Goal: Task Accomplishment & Management: Use online tool/utility

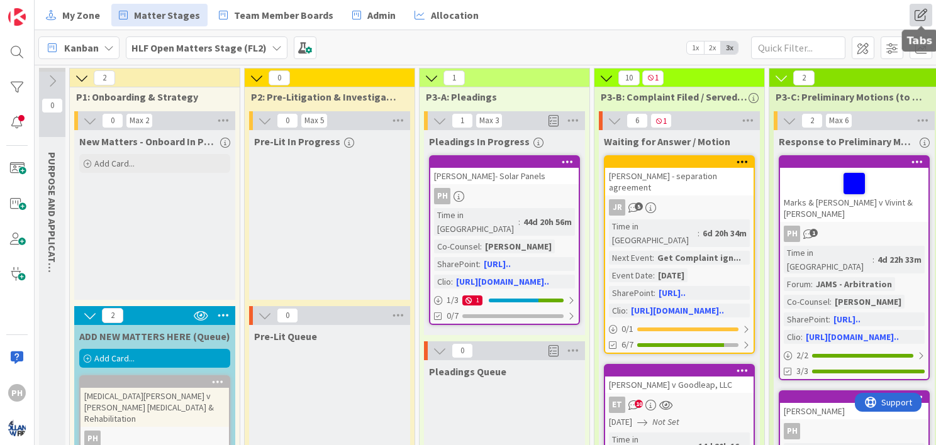
click at [917, 13] on span at bounding box center [920, 15] width 23 height 23
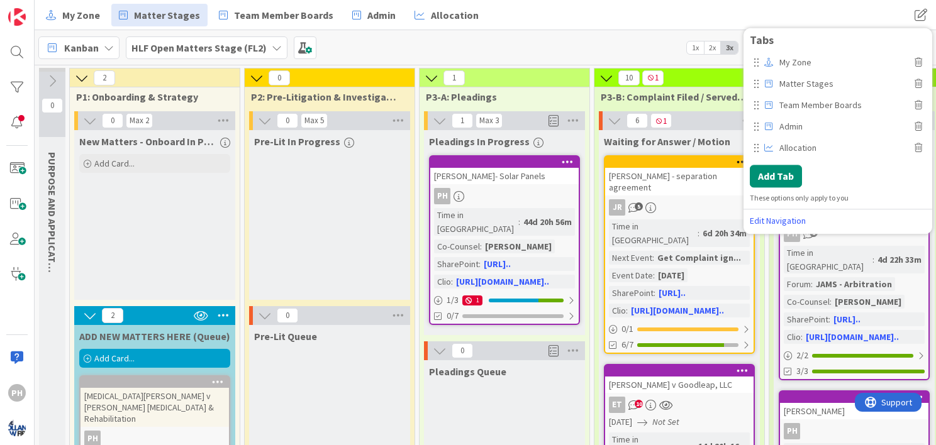
click at [663, 27] on div "My Zone Matter Stages Team Member Boards Admin Allocation My Zone Matter Stages…" at bounding box center [485, 15] width 901 height 30
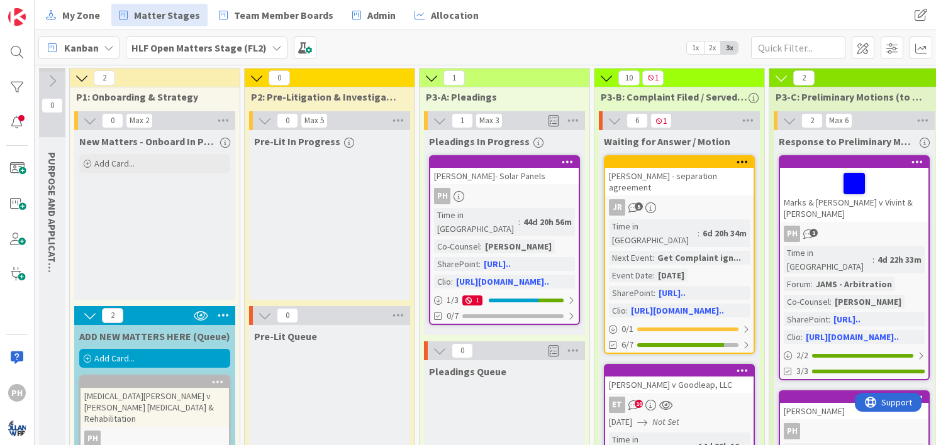
click at [273, 50] on icon at bounding box center [277, 48] width 10 height 10
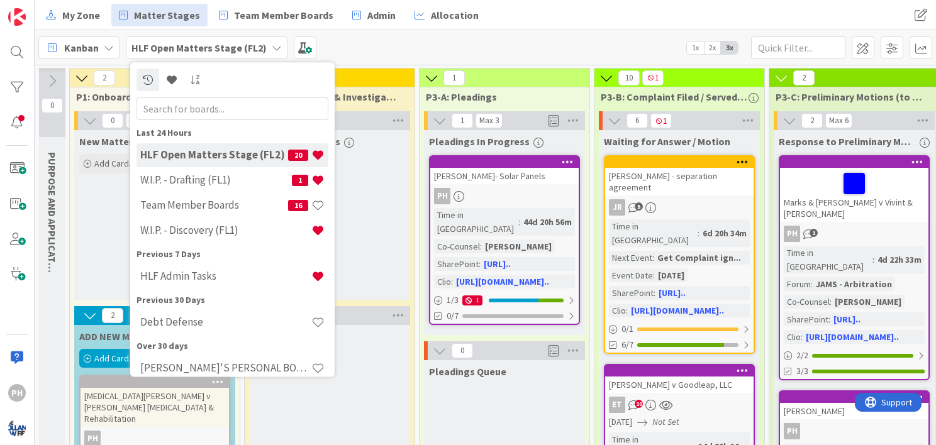
click at [408, 31] on div "Kanban HLF Open Matters Stage (FL2) Last 24 Hours HLF Open Matters Stage (FL2) …" at bounding box center [485, 47] width 901 height 35
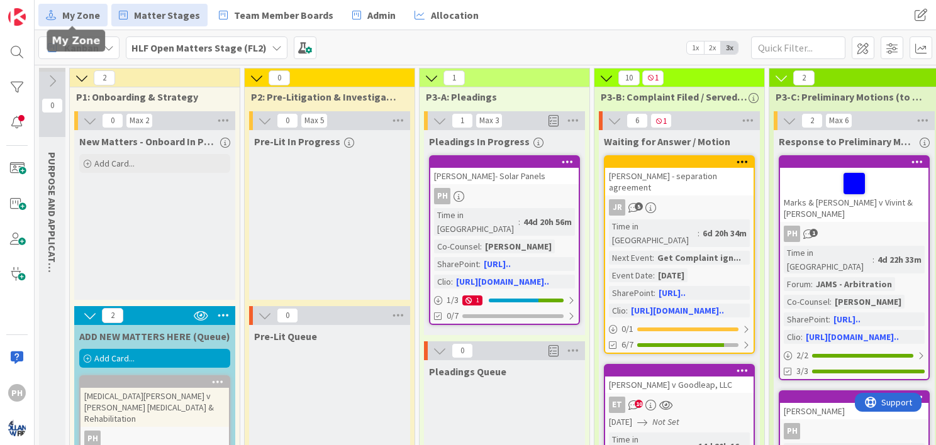
click at [68, 21] on span "My Zone" at bounding box center [81, 15] width 38 height 15
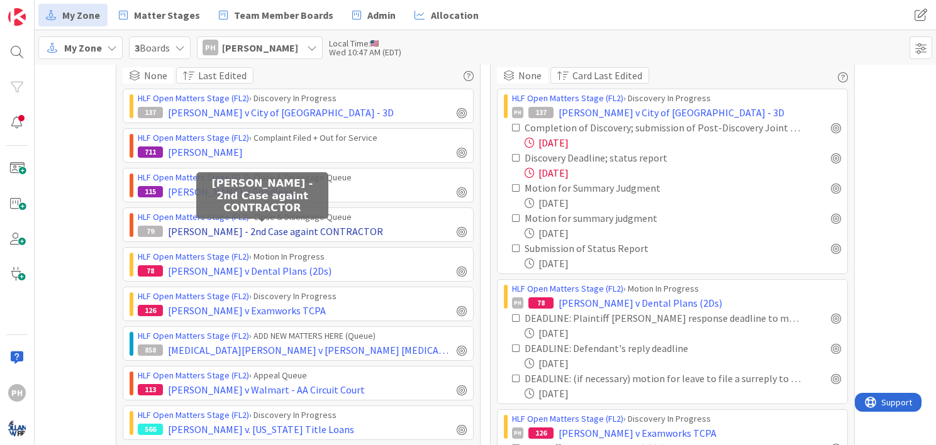
scroll to position [38, 0]
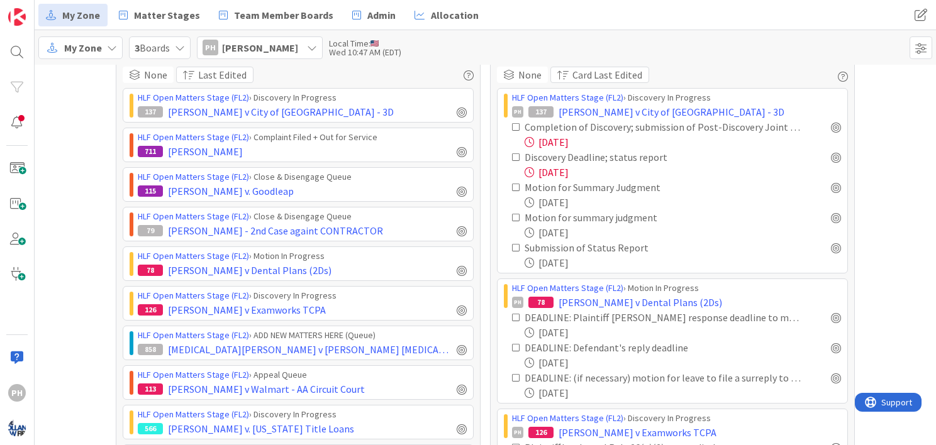
click at [512, 123] on icon at bounding box center [516, 127] width 9 height 9
click at [512, 153] on icon at bounding box center [516, 157] width 9 height 9
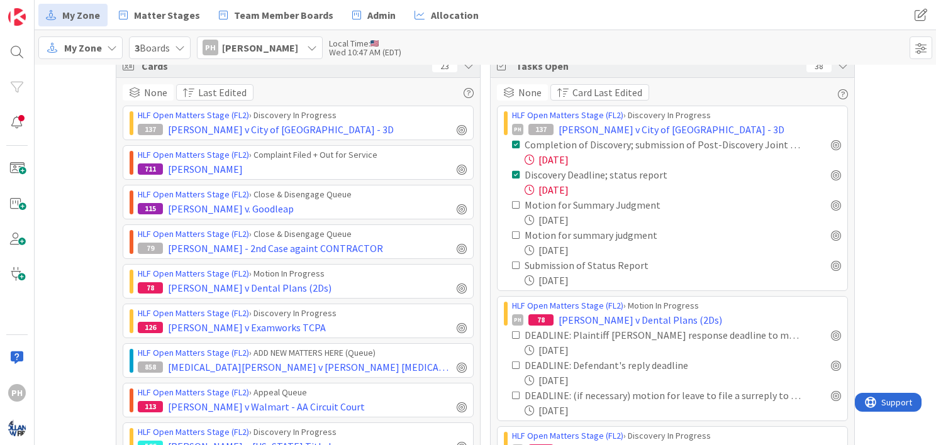
scroll to position [0, 0]
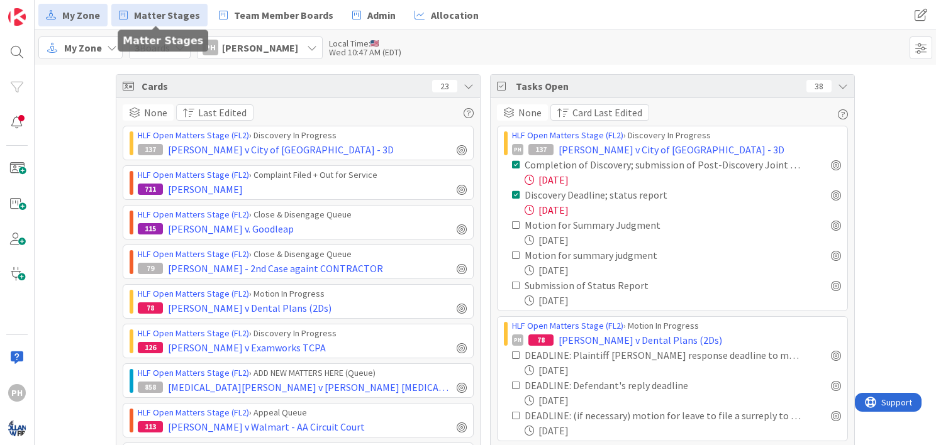
click at [158, 8] on span "Matter Stages" at bounding box center [167, 15] width 66 height 15
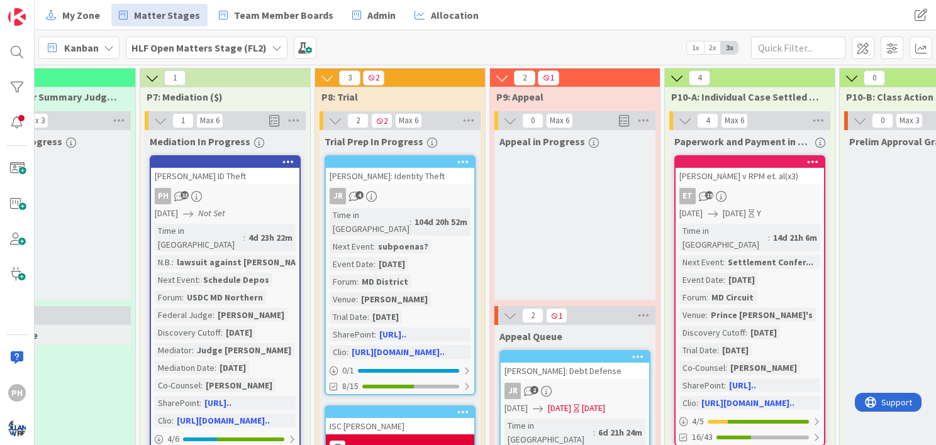
scroll to position [0, 1639]
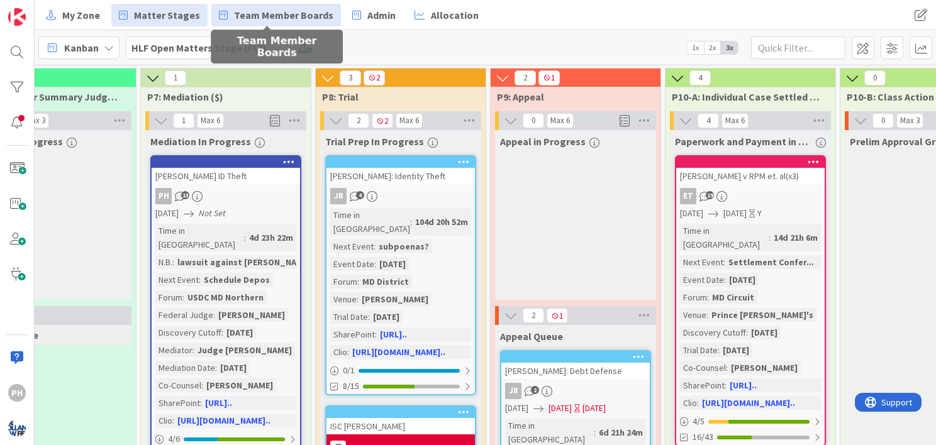
click at [236, 8] on span "Team Member Boards" at bounding box center [283, 15] width 99 height 15
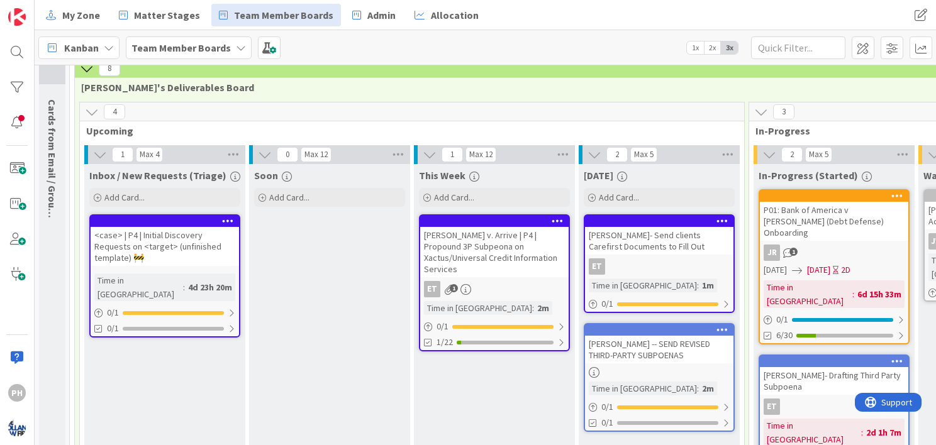
scroll to position [31, 0]
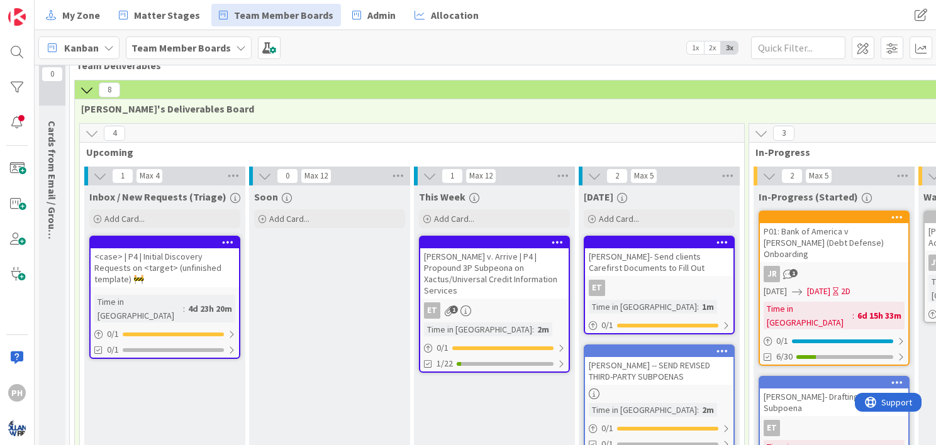
click at [96, 128] on icon at bounding box center [92, 133] width 14 height 14
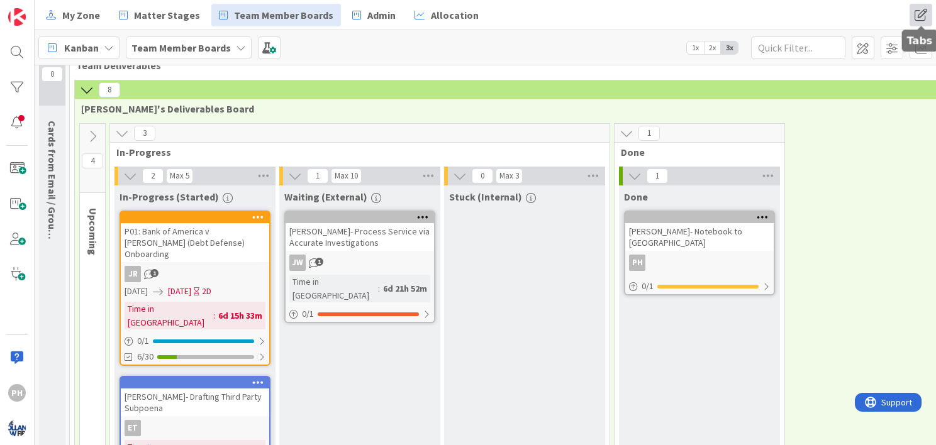
click at [915, 13] on span at bounding box center [920, 15] width 23 height 23
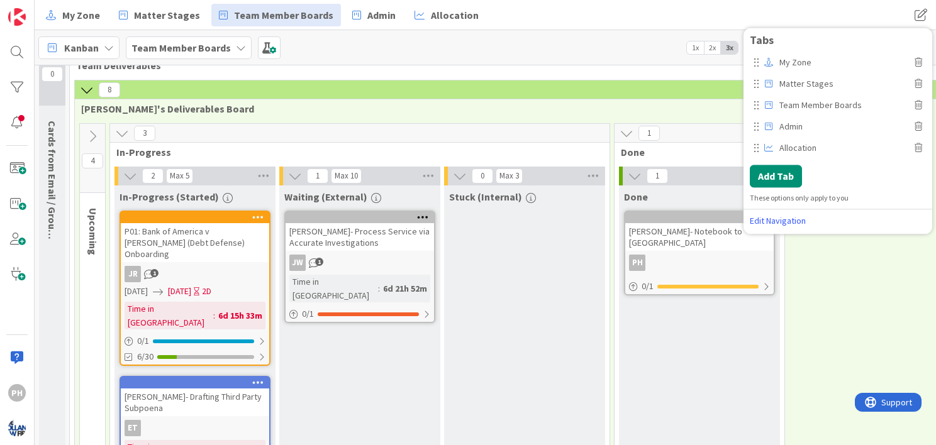
click at [536, 13] on div "My Zone Matter Stages Team Member Boards Admin Allocation" at bounding box center [364, 15] width 653 height 23
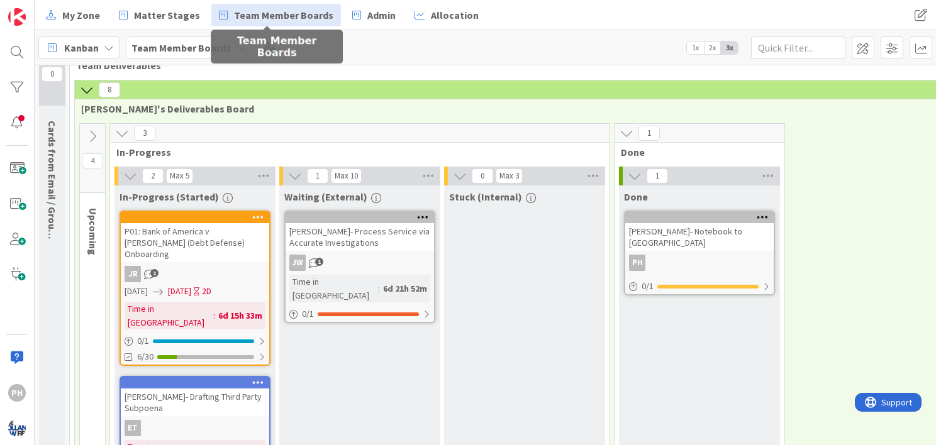
click at [234, 14] on span "Team Member Boards" at bounding box center [283, 15] width 99 height 15
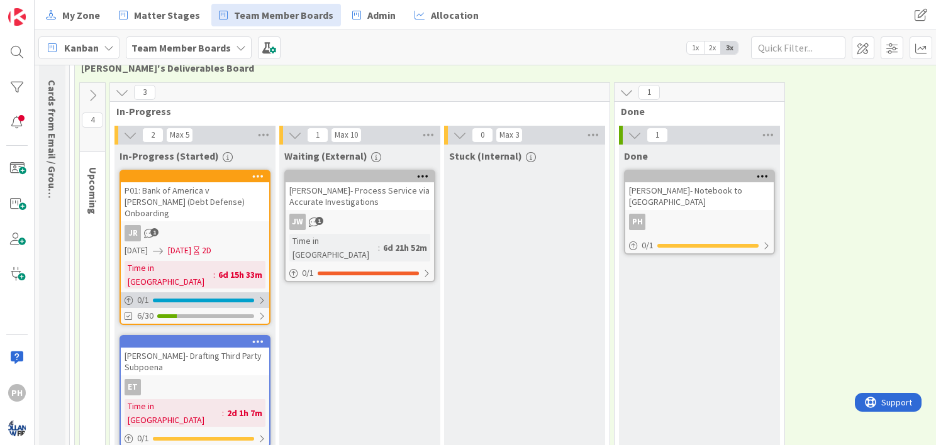
scroll to position [72, 0]
click at [92, 97] on icon at bounding box center [93, 96] width 14 height 14
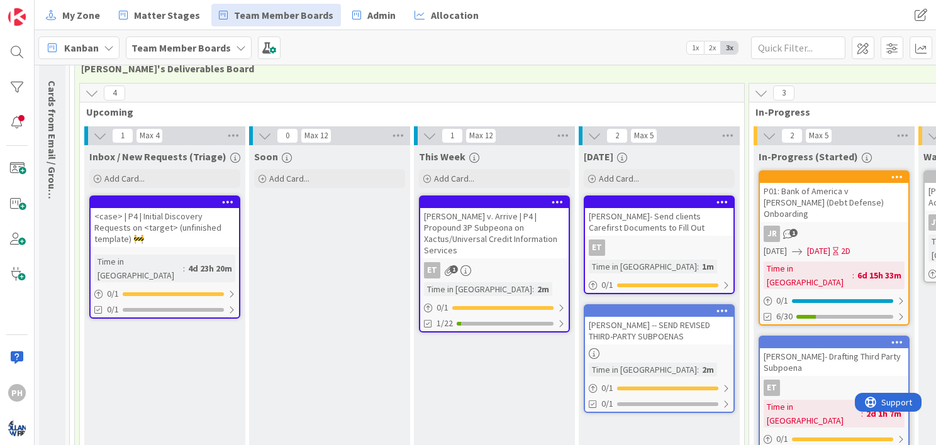
scroll to position [0, 0]
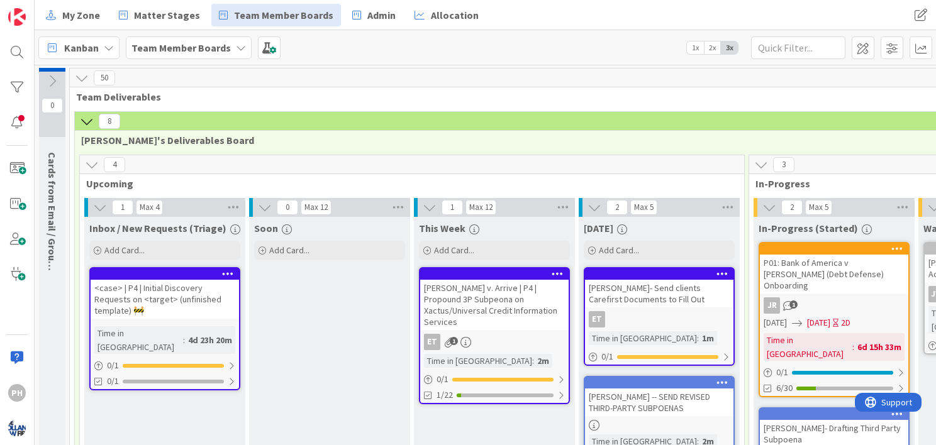
click at [50, 77] on icon at bounding box center [52, 81] width 14 height 14
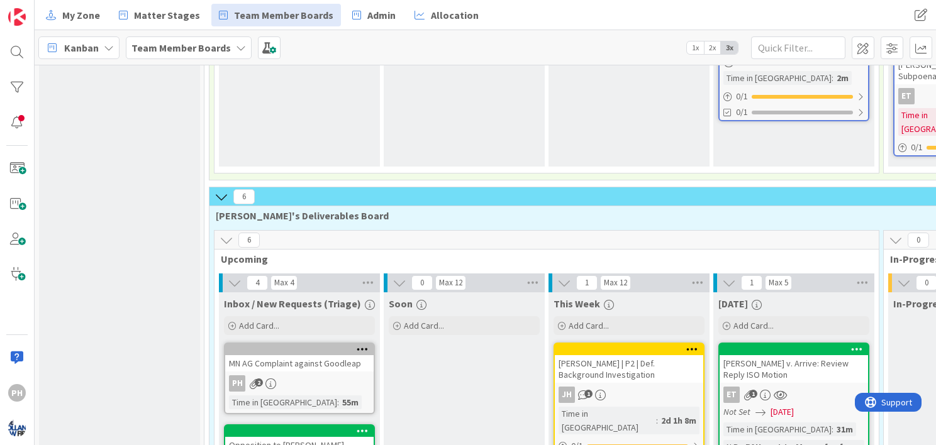
scroll to position [362, 0]
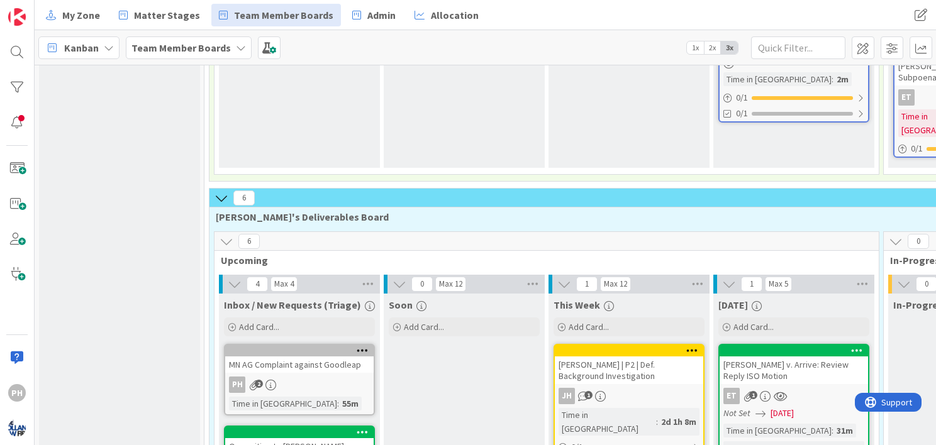
click at [222, 191] on icon at bounding box center [221, 198] width 14 height 14
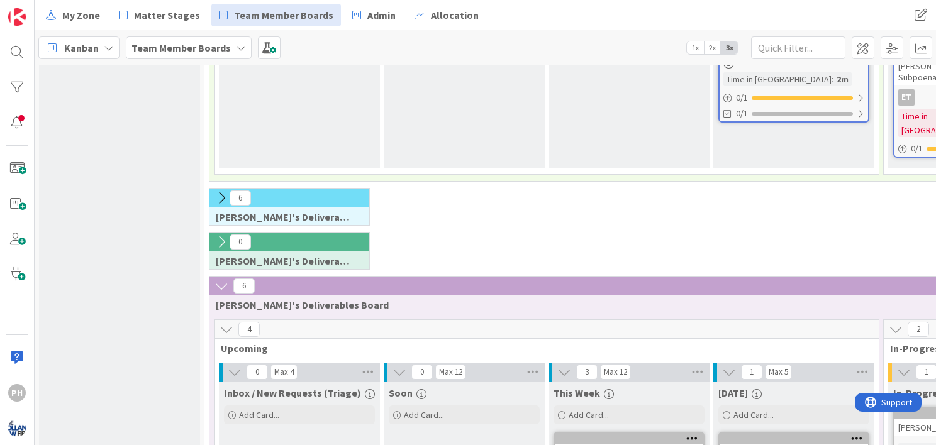
click at [222, 191] on icon at bounding box center [221, 198] width 14 height 14
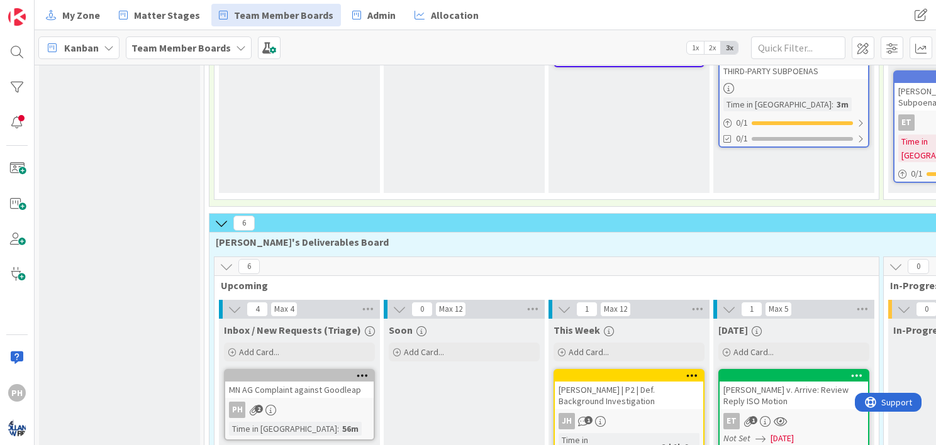
scroll to position [337, 0]
click at [221, 216] on icon at bounding box center [221, 223] width 14 height 14
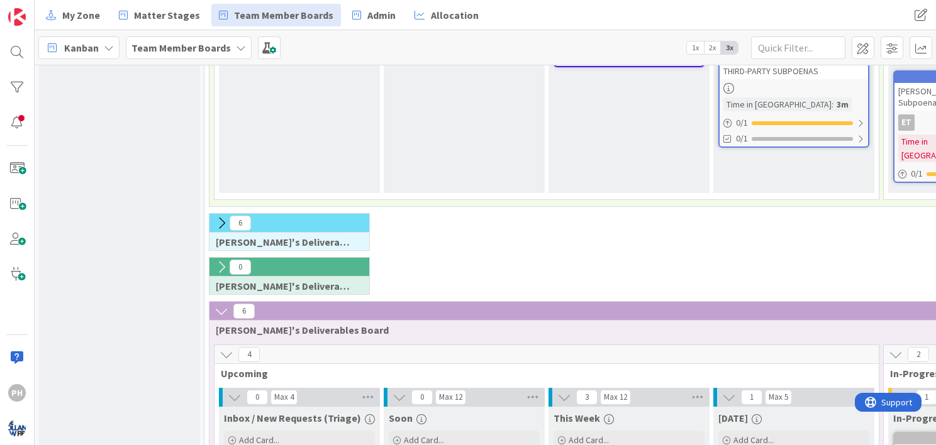
click at [221, 260] on icon at bounding box center [221, 267] width 14 height 14
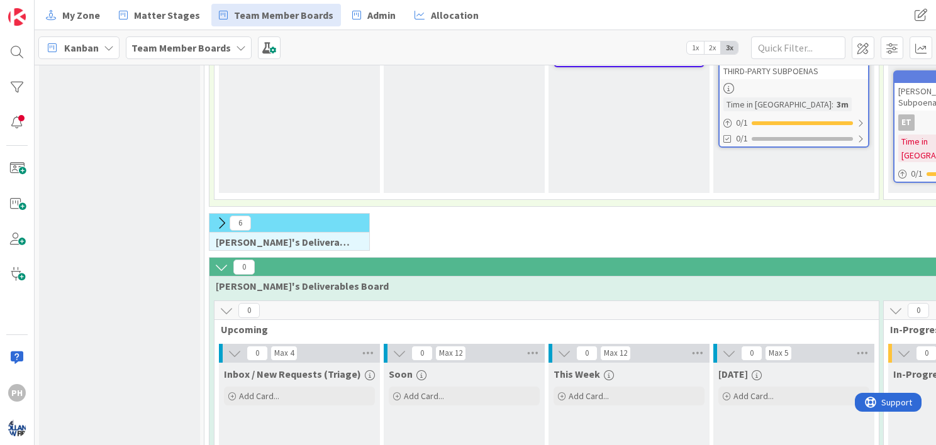
click at [221, 260] on icon at bounding box center [221, 267] width 14 height 14
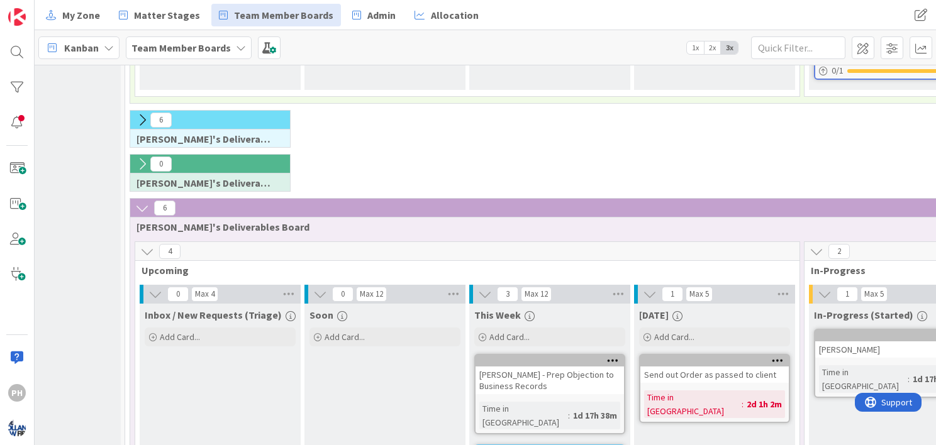
scroll to position [440, 55]
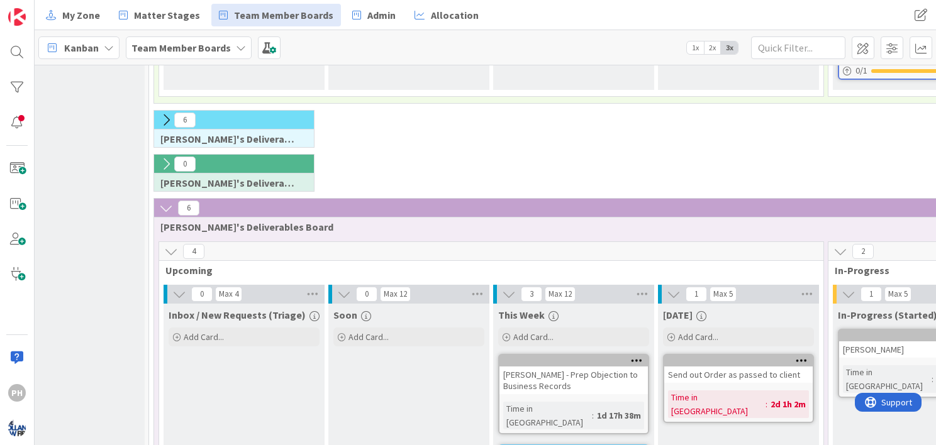
click at [165, 201] on icon at bounding box center [166, 208] width 14 height 14
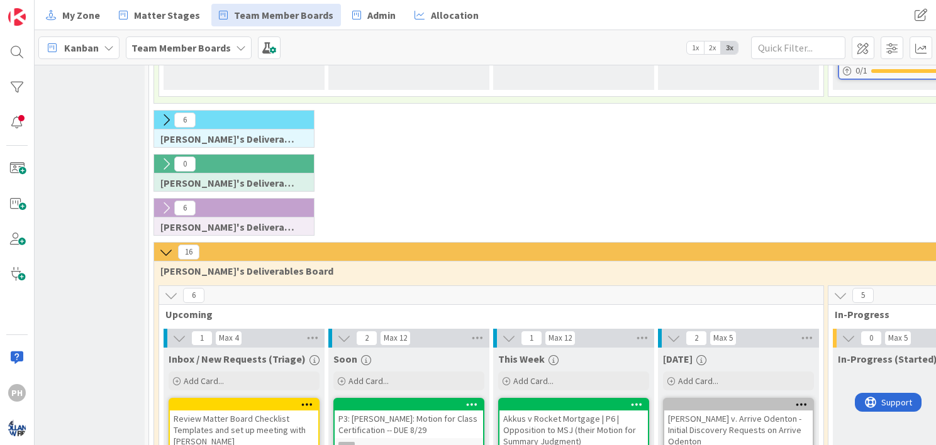
click at [165, 201] on icon at bounding box center [166, 208] width 14 height 14
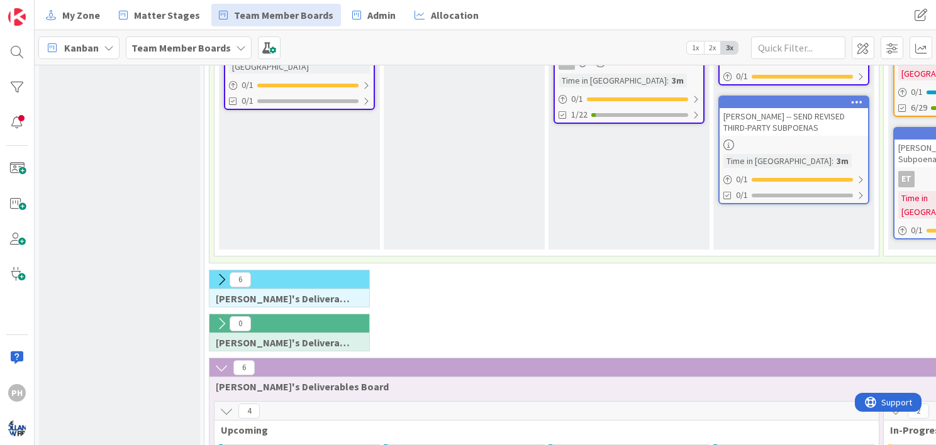
scroll to position [255, 0]
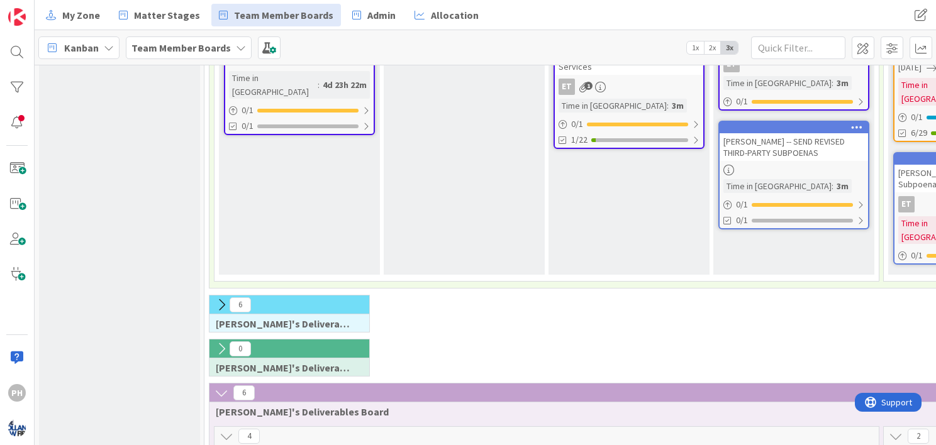
click at [222, 298] on icon at bounding box center [221, 305] width 14 height 14
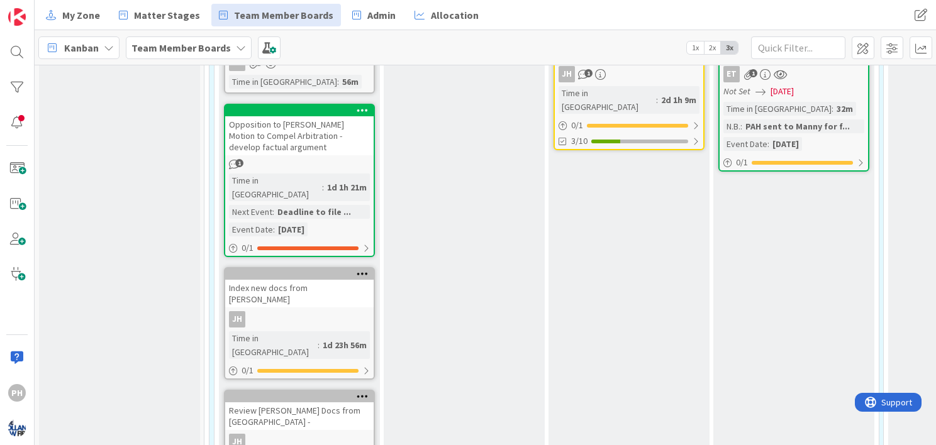
scroll to position [691, 0]
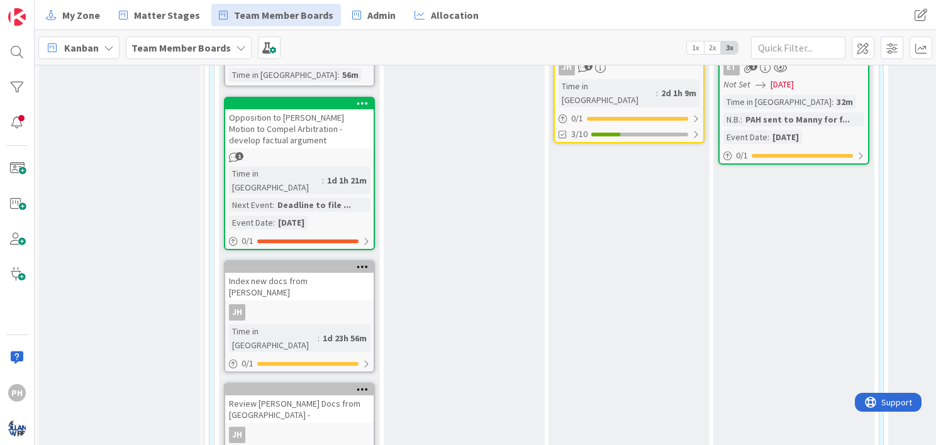
click at [311, 304] on div "JH" at bounding box center [299, 312] width 148 height 16
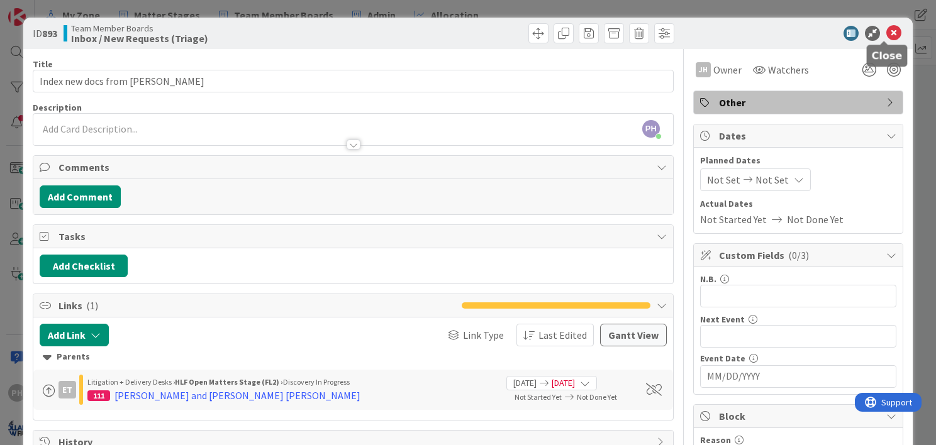
click at [886, 40] on icon at bounding box center [893, 33] width 15 height 15
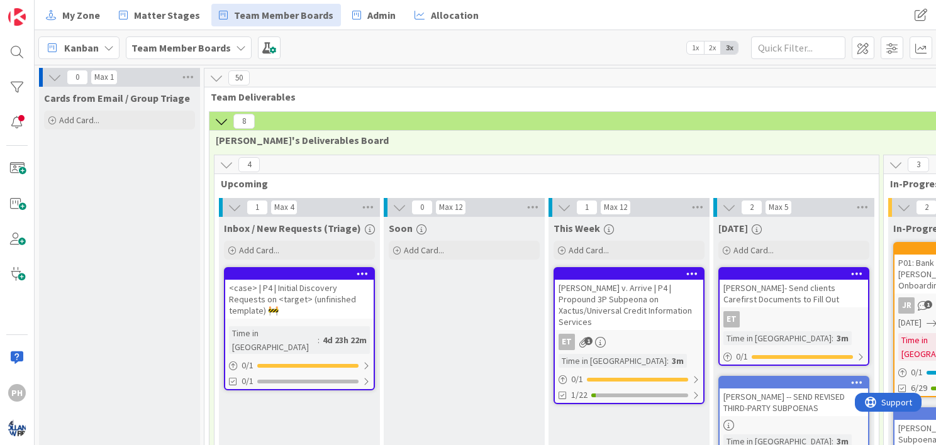
click at [50, 73] on icon at bounding box center [55, 77] width 14 height 14
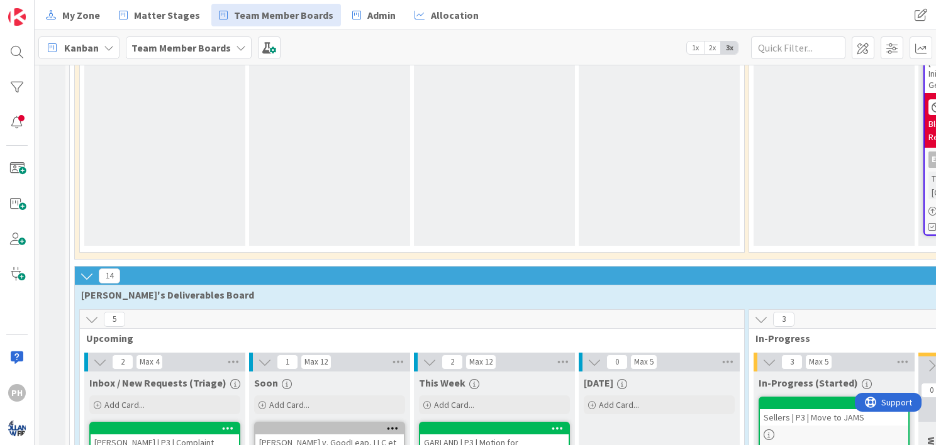
scroll to position [2609, 0]
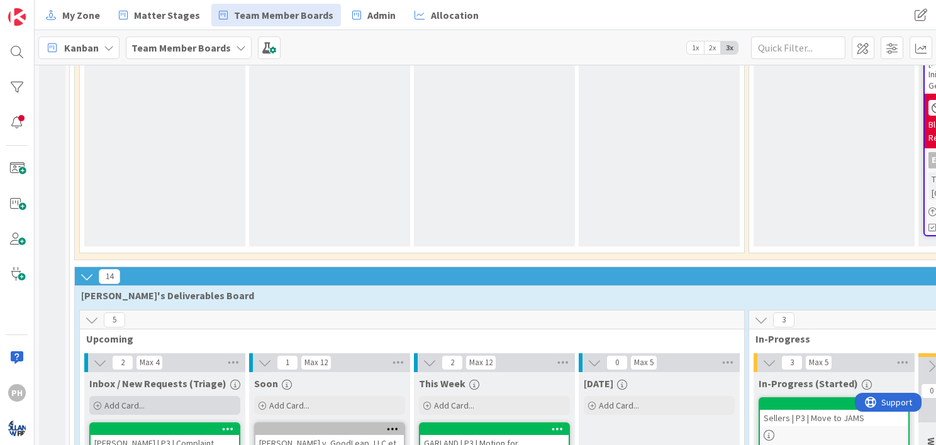
click at [117, 400] on span "Add Card..." at bounding box center [124, 405] width 40 height 11
type textarea "x"
type textarea "P"
type textarea "x"
type textarea "Pre"
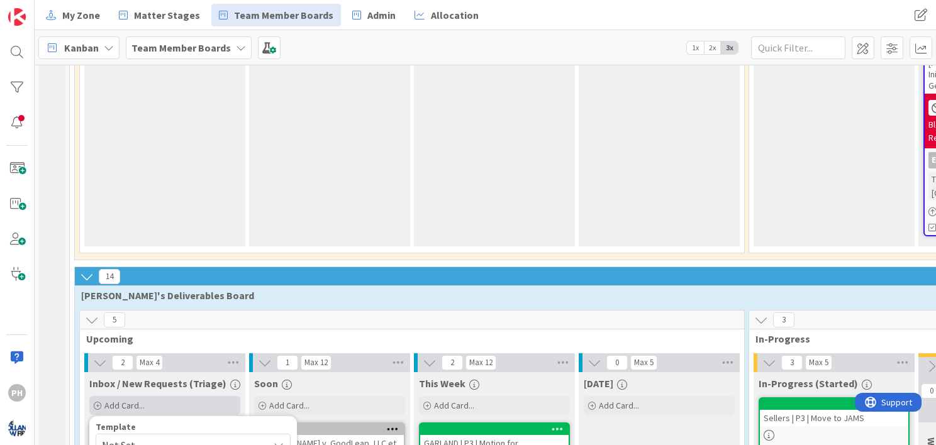
type textarea "x"
type textarea "Prep"
click at [147, 437] on span "Not Set" at bounding box center [180, 445] width 157 height 16
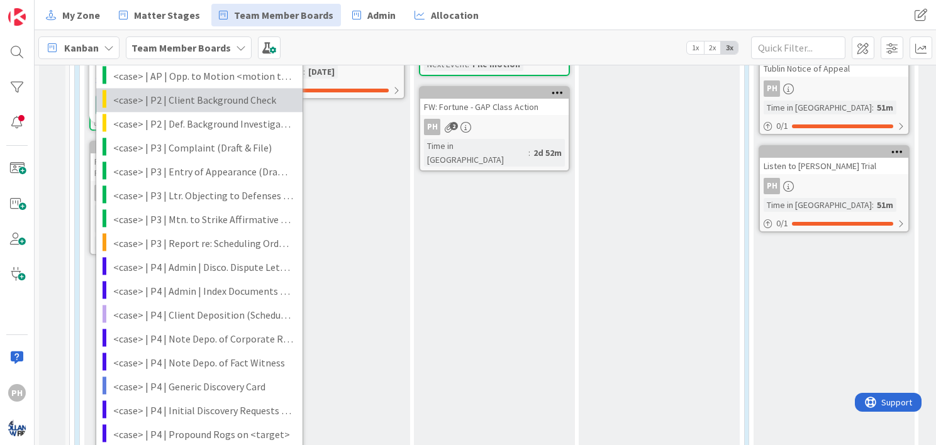
scroll to position [3080, 0]
click at [449, 300] on div "0 Cards from Email / Group Triage 50 Team Deliverables 8 [PERSON_NAME]'s Delive…" at bounding box center [485, 255] width 901 height 380
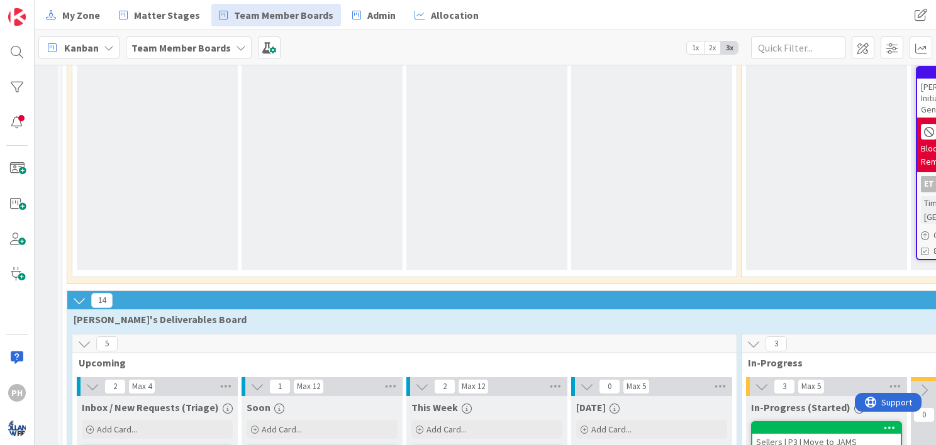
scroll to position [2578, 8]
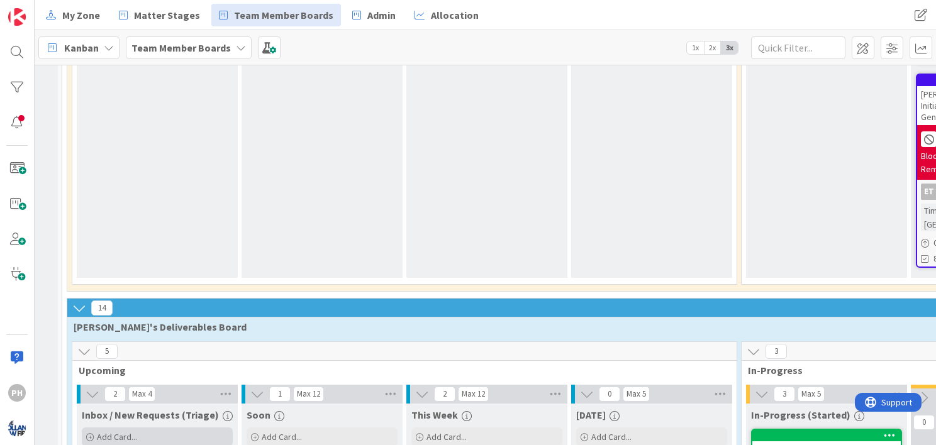
click at [148, 428] on div "Add Card..." at bounding box center [157, 437] width 151 height 19
type textarea "x"
type textarea "Prep"
type textarea "x"
type textarea "Prep M"
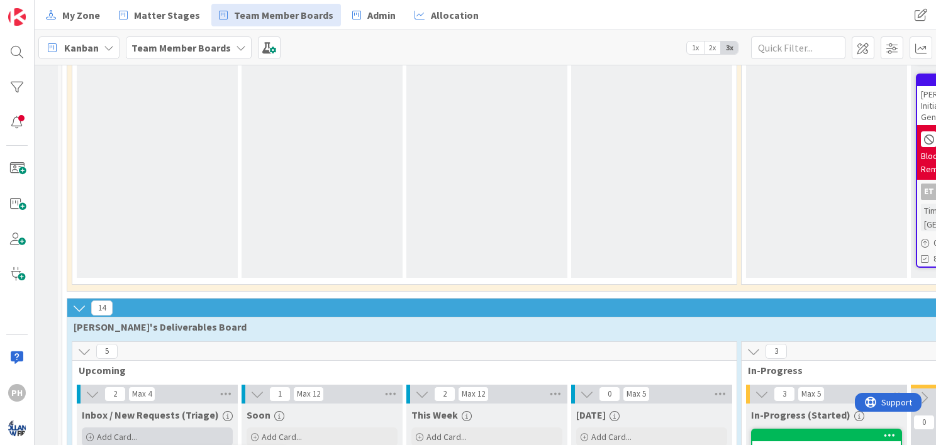
type textarea "x"
type textarea "Prep Mic"
type textarea "x"
type textarea "Prep Mica"
type textarea "x"
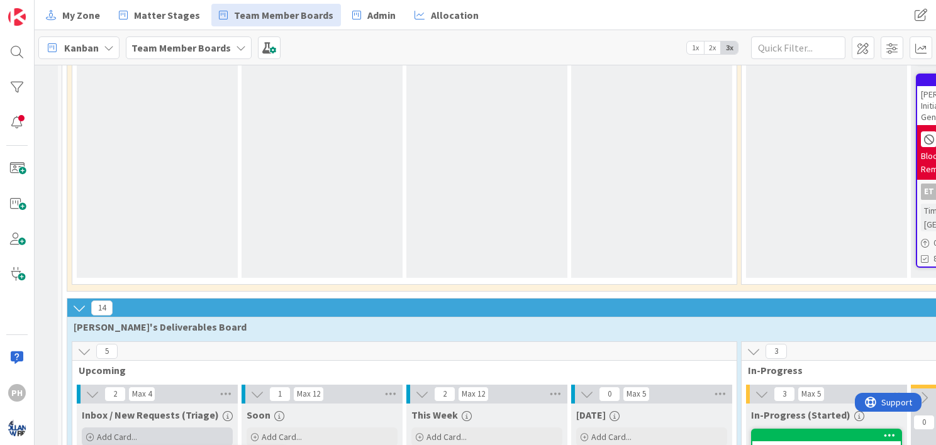
type textarea "Prep Micah"
type textarea "x"
type textarea "Prep Micah"
type textarea "x"
type textarea "Prep [PERSON_NAME] E"
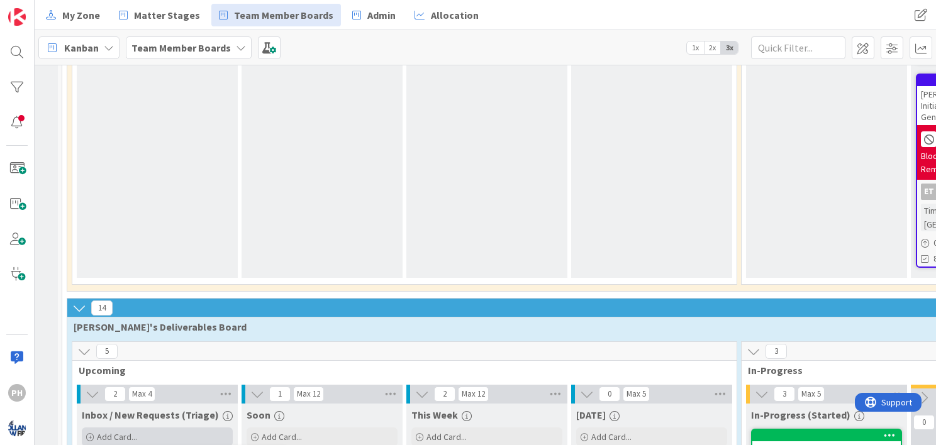
type textarea "x"
type textarea "Prep Micah Ex"
type textarea "x"
type textarea "Prep Micah Exp"
type textarea "x"
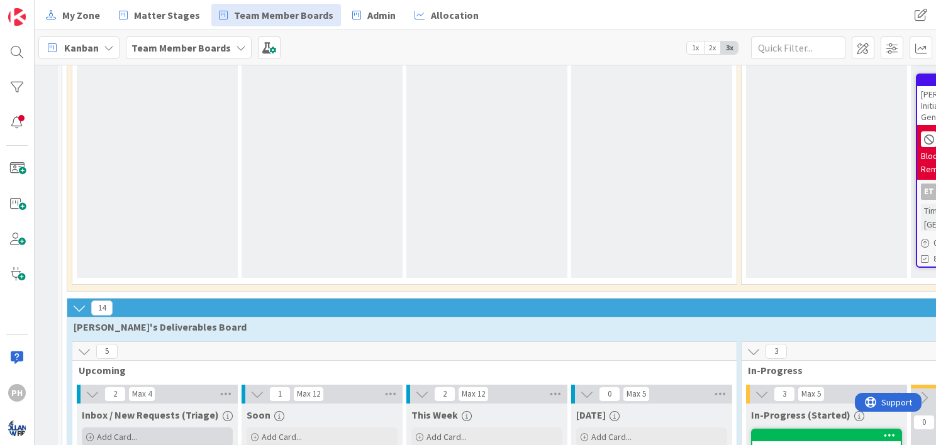
type textarea "Prep Micah Exper"
type textarea "x"
type textarea "Prep Micah Expert"
type textarea "x"
type textarea "Prep Micah Expert"
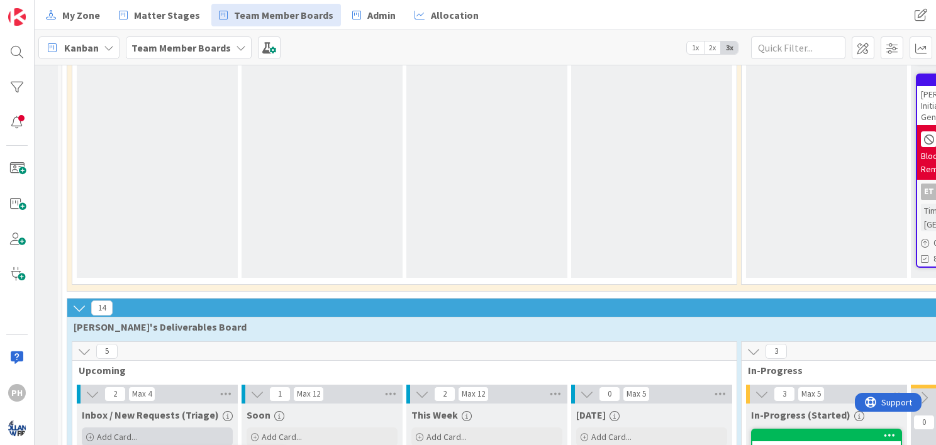
type textarea "x"
type textarea "Prep [PERSON_NAME] Expert i"
type textarea "x"
type textarea "Prep [PERSON_NAME] Expert in"
type textarea "x"
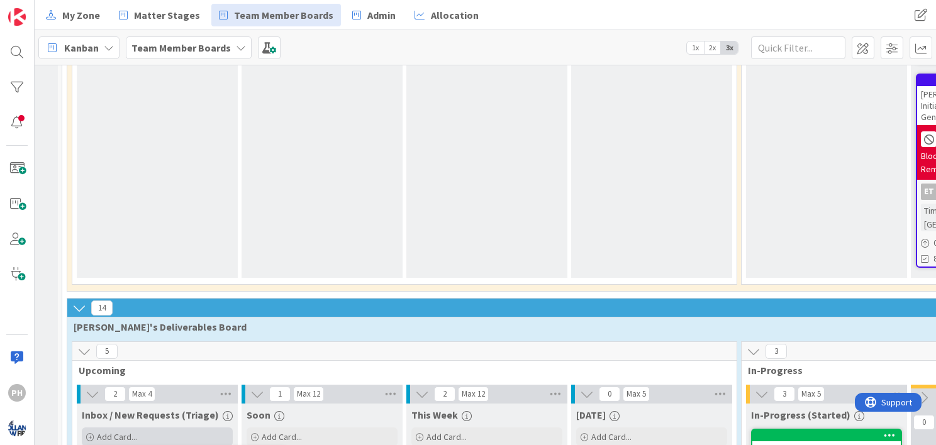
type textarea "Prep [PERSON_NAME] Expert in"
type textarea "x"
type textarea "Prep [PERSON_NAME] Expert in A"
type textarea "x"
type textarea "Prep [PERSON_NAME] Expert in And"
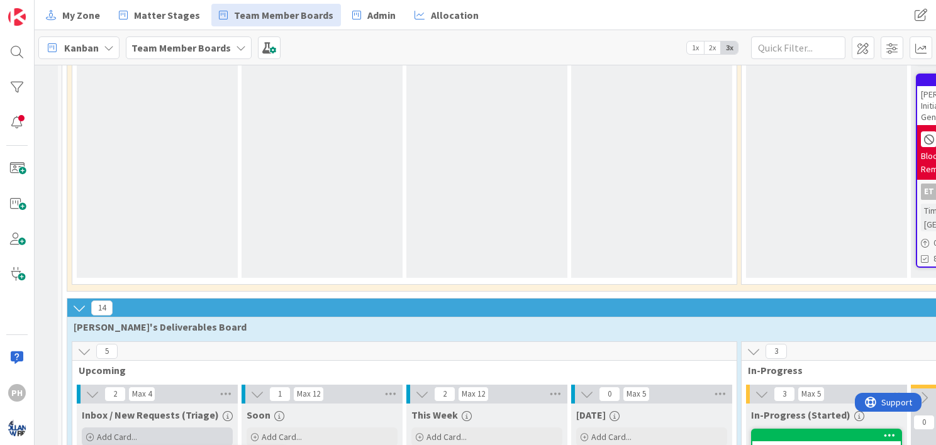
type textarea "x"
type textarea "Prep [PERSON_NAME] Expert in Ande"
type textarea "x"
type textarea "Prep [PERSON_NAME] Expert in Ander"
type textarea "x"
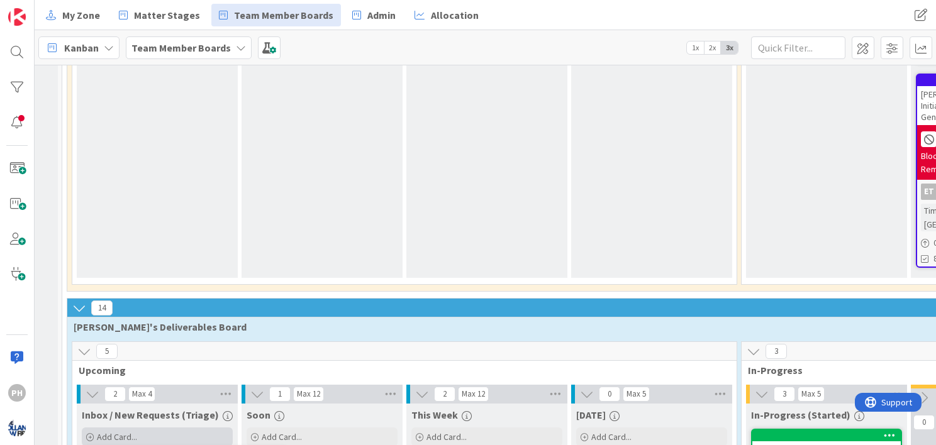
type textarea "Prep [PERSON_NAME] in [PERSON_NAME]"
type textarea "x"
type textarea "Prep [PERSON_NAME] in [GEOGRAPHIC_DATA]"
type textarea "x"
type textarea "Prep [PERSON_NAME] in [PERSON_NAME]"
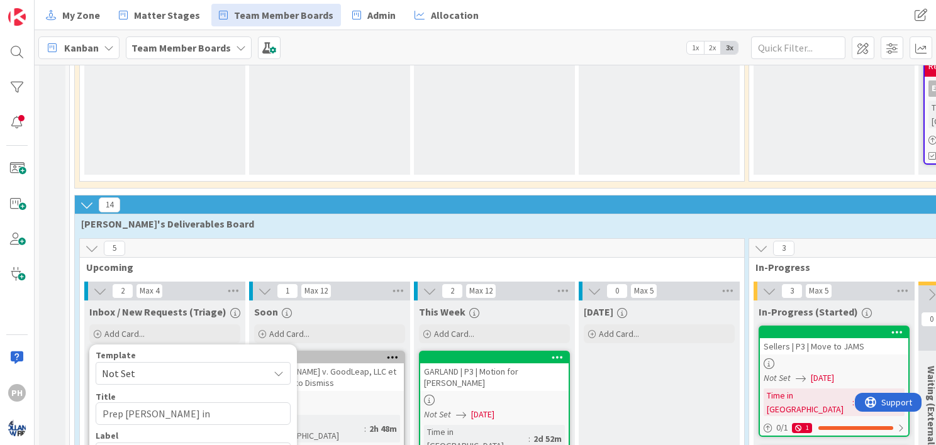
scroll to position [2680, 0]
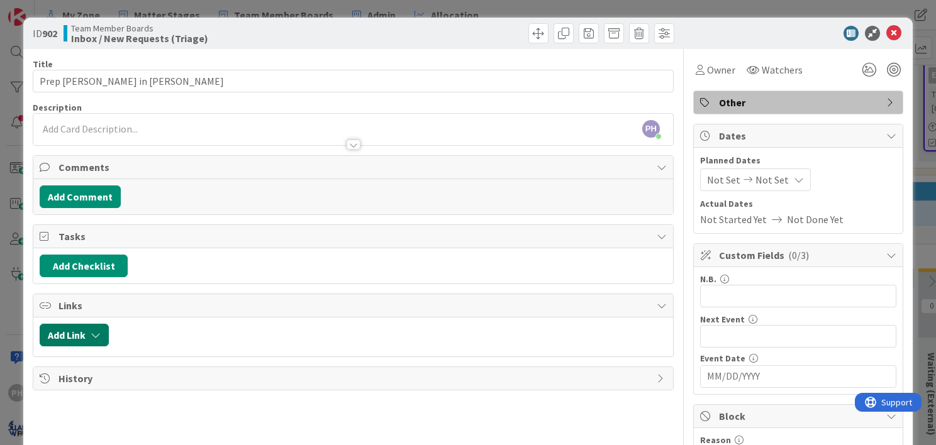
click at [98, 332] on icon "button" at bounding box center [96, 335] width 10 height 10
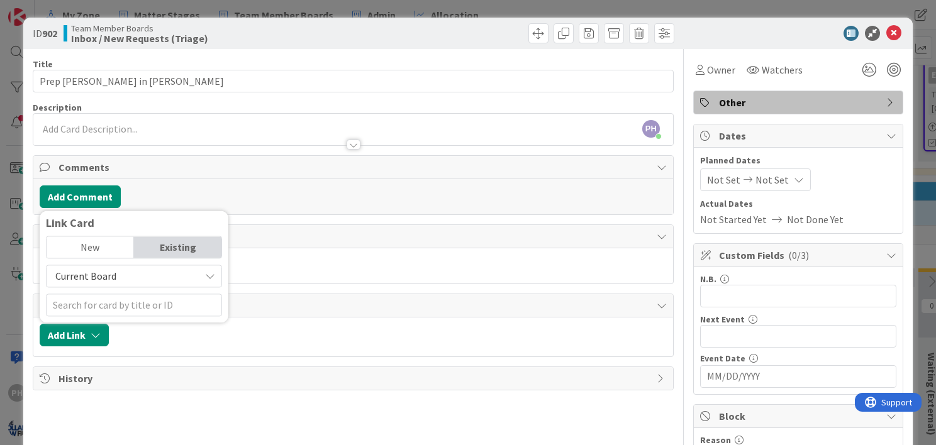
click at [158, 277] on span "Current Board" at bounding box center [123, 276] width 141 height 18
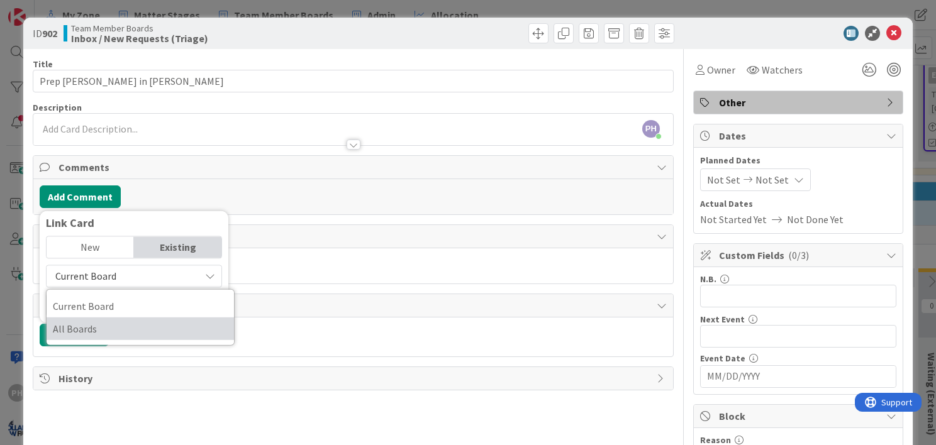
click at [136, 322] on span "All Boards" at bounding box center [140, 328] width 175 height 19
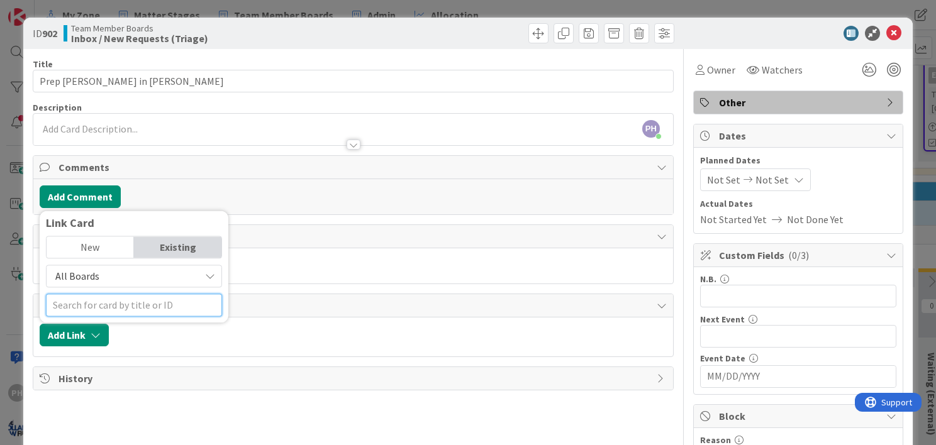
click at [140, 299] on input "text" at bounding box center [134, 305] width 176 height 23
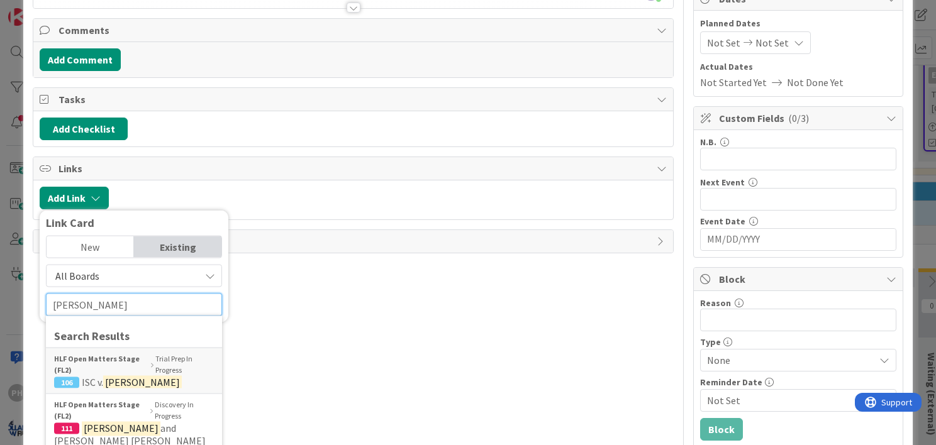
scroll to position [137, 0]
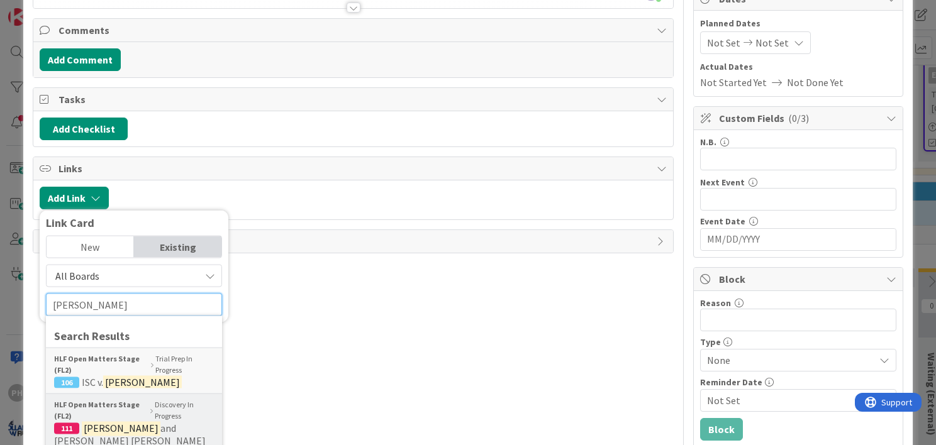
type input "[PERSON_NAME]"
click at [118, 418] on b "HLF Open Matters Stage (FL2)" at bounding box center [100, 410] width 93 height 23
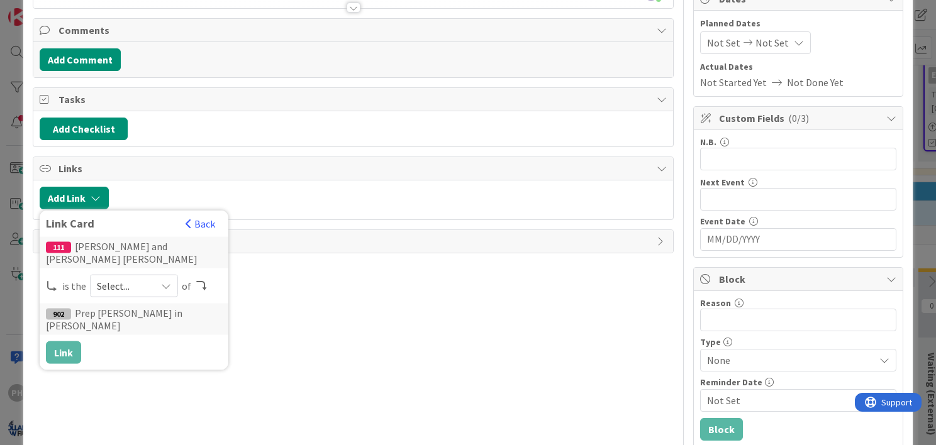
click at [118, 285] on span "Select..." at bounding box center [123, 286] width 53 height 18
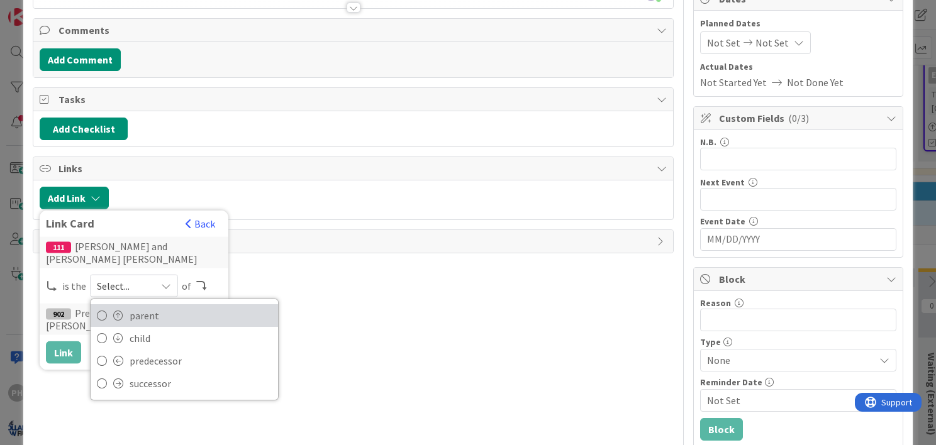
click at [118, 311] on span at bounding box center [118, 316] width 10 height 10
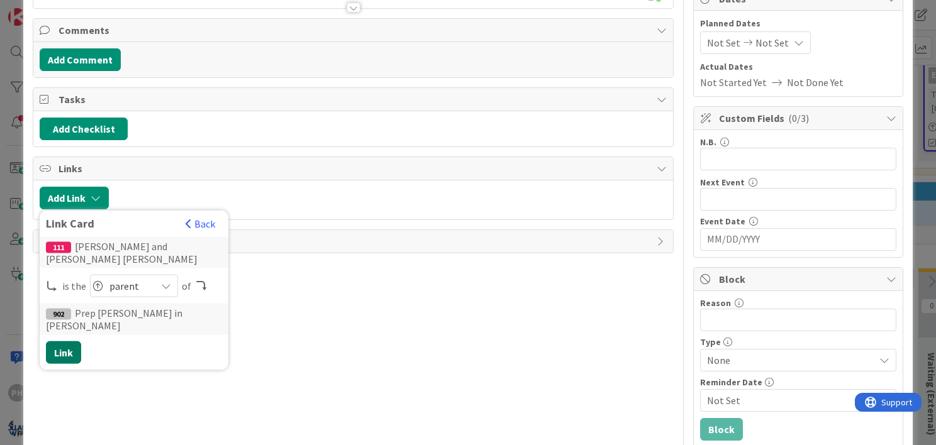
click at [62, 341] on button "Link" at bounding box center [63, 352] width 35 height 23
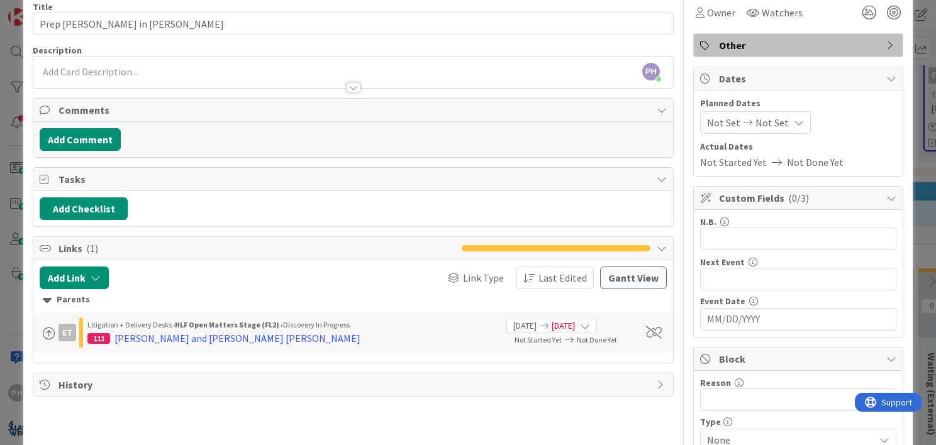
scroll to position [0, 0]
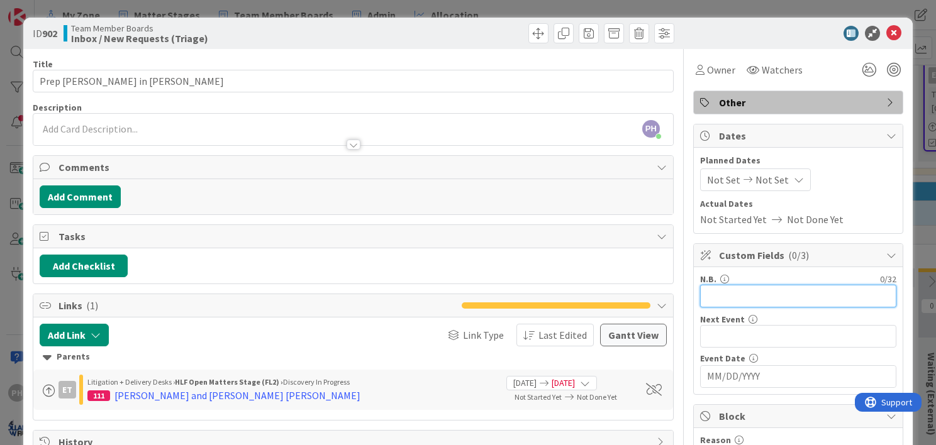
click at [707, 290] on input "text" at bounding box center [798, 296] width 196 height 23
type input "Depo date 10/7"
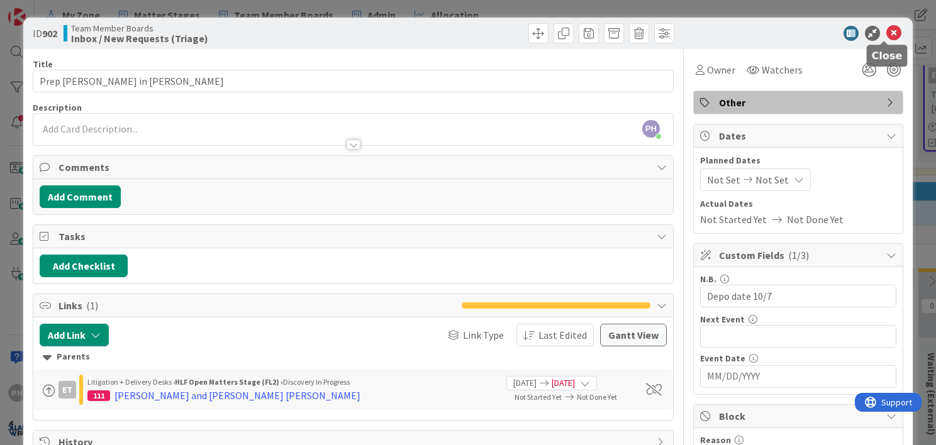
click at [886, 35] on icon at bounding box center [893, 33] width 15 height 15
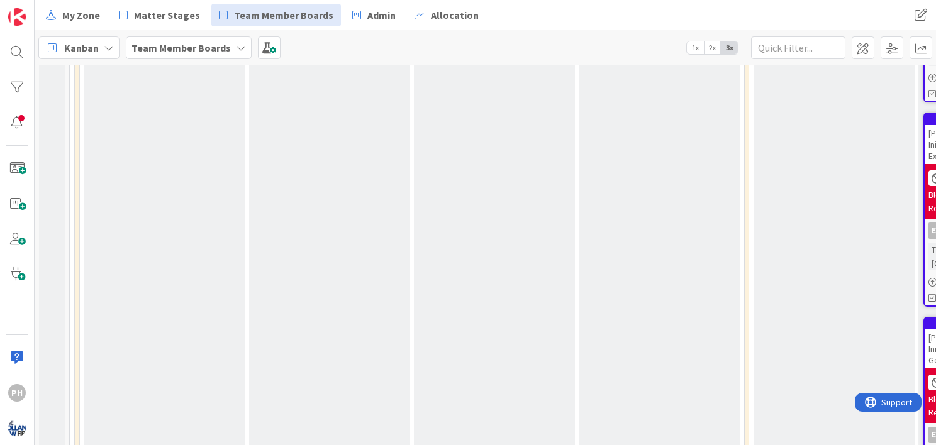
scroll to position [2320, 0]
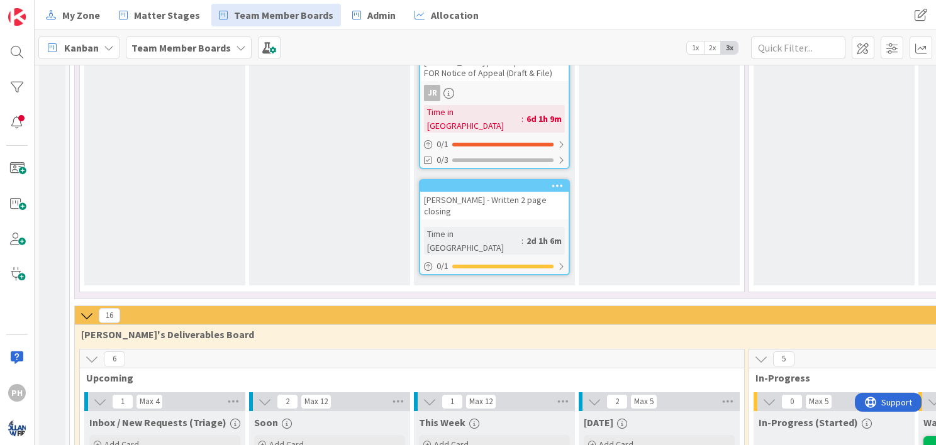
scroll to position [1401, 0]
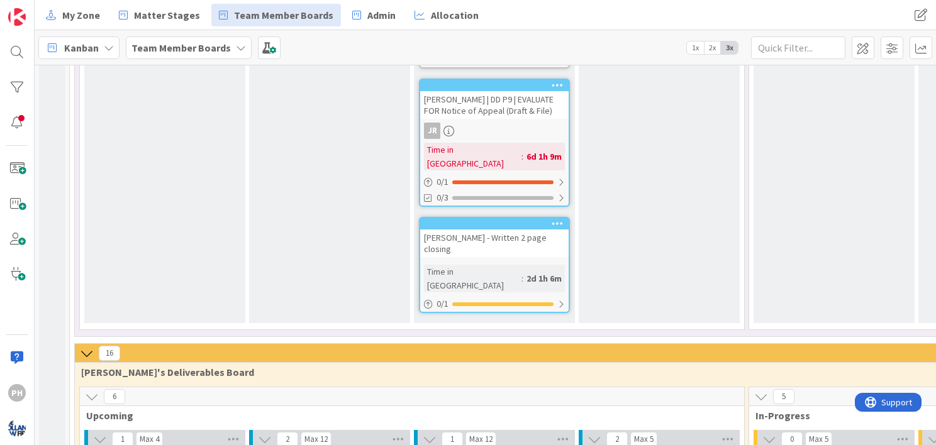
click at [761, 390] on icon at bounding box center [761, 397] width 14 height 14
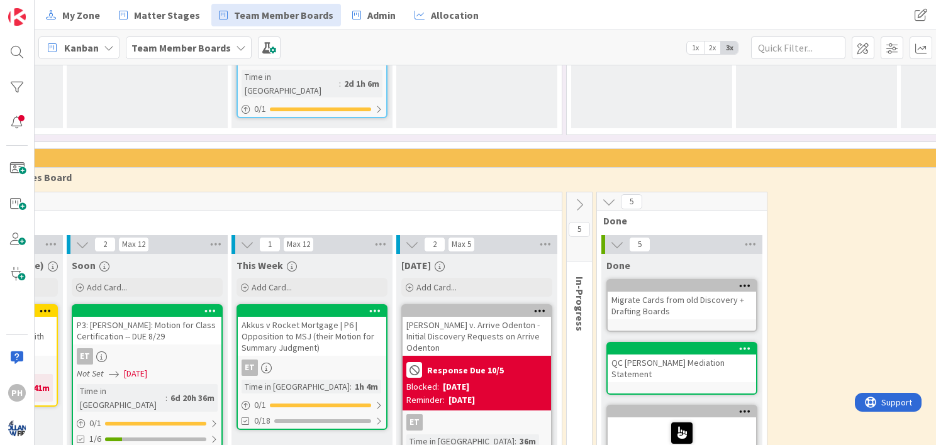
scroll to position [1596, 181]
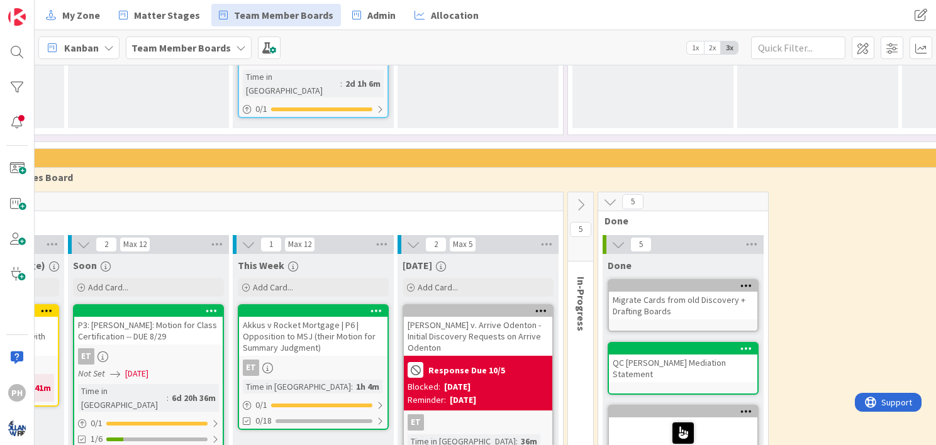
click at [577, 198] on icon at bounding box center [580, 205] width 14 height 14
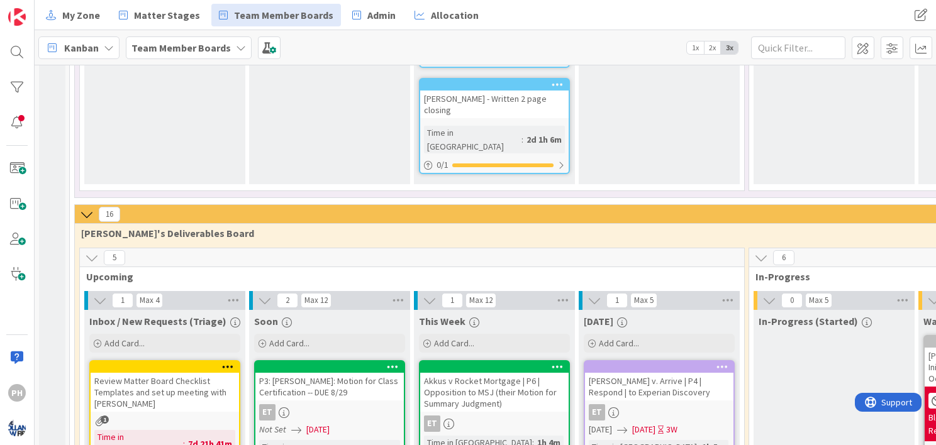
scroll to position [1534, 0]
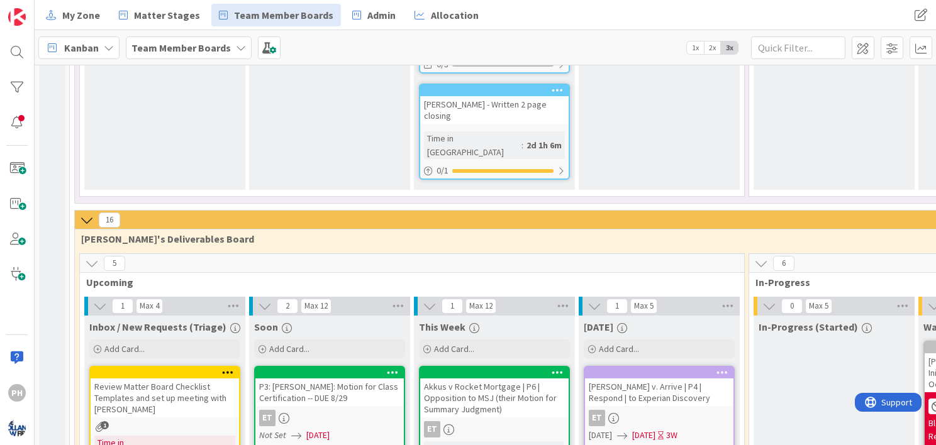
click at [336, 379] on div "P3: [PERSON_NAME]: Motion for Class Certification -- DUE 8/29" at bounding box center [329, 393] width 148 height 28
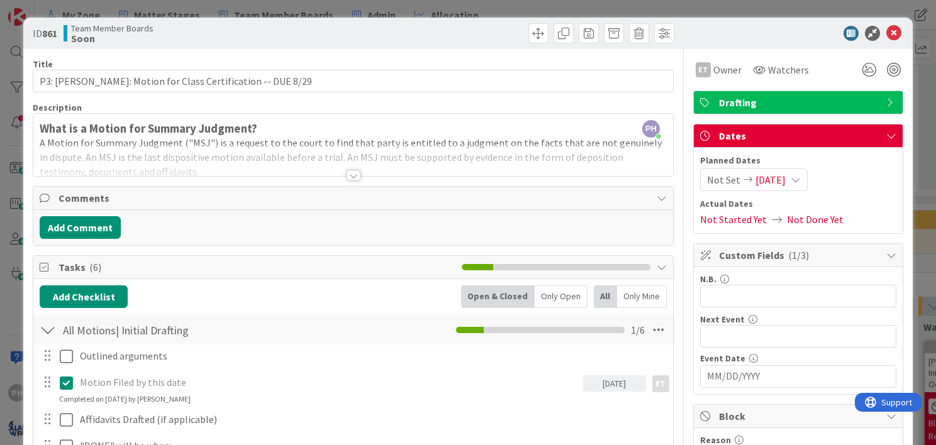
click at [770, 181] on span "[DATE]" at bounding box center [770, 179] width 30 height 15
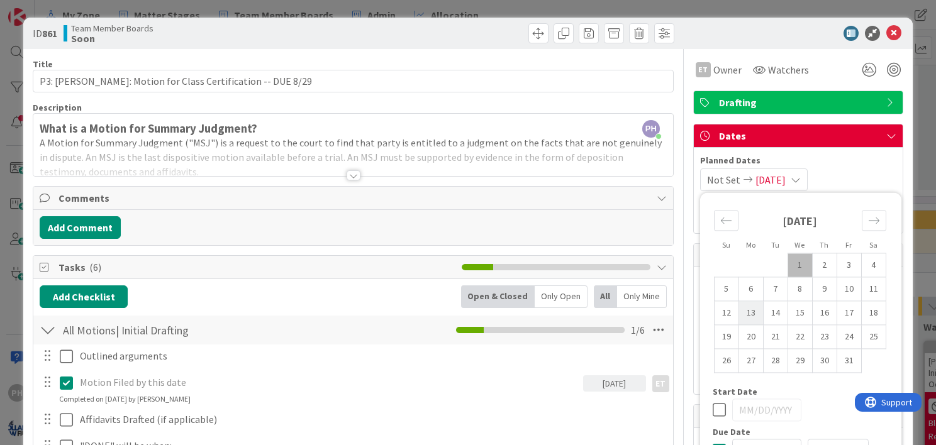
click at [740, 306] on td "13" at bounding box center [750, 313] width 25 height 24
type input "[DATE]"
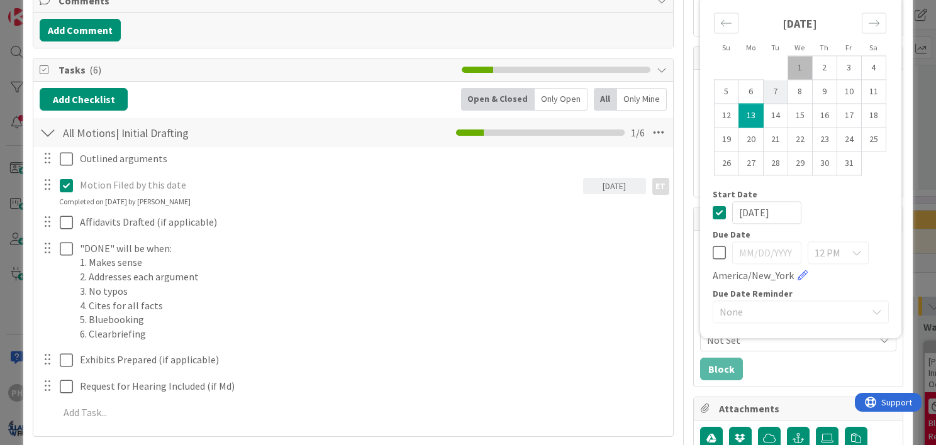
scroll to position [199, 0]
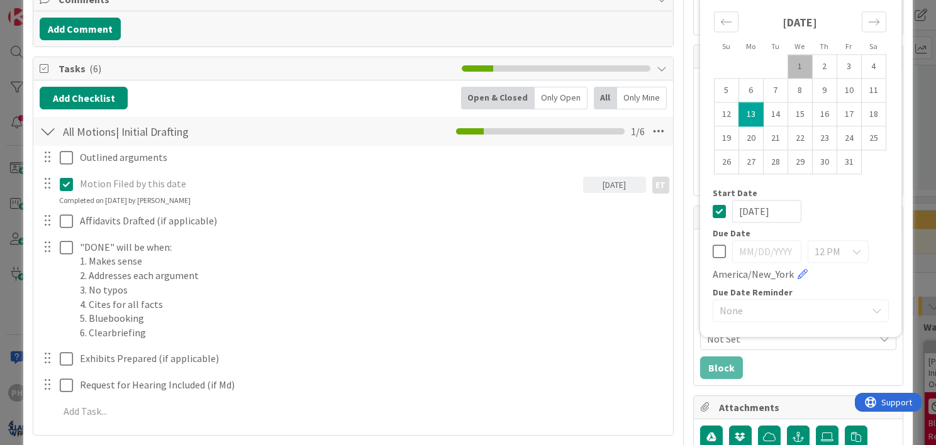
click at [712, 209] on icon at bounding box center [718, 211] width 13 height 15
click at [712, 246] on icon at bounding box center [718, 251] width 13 height 15
click at [749, 248] on input "[DATE]" at bounding box center [766, 251] width 69 height 23
click at [776, 252] on input "[DATE]" at bounding box center [766, 251] width 69 height 23
click at [739, 109] on td "13" at bounding box center [750, 114] width 25 height 24
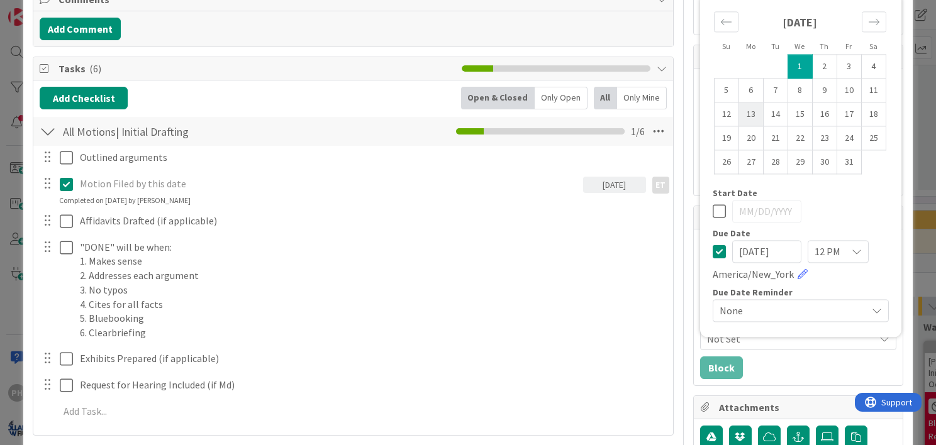
type input "[DATE]"
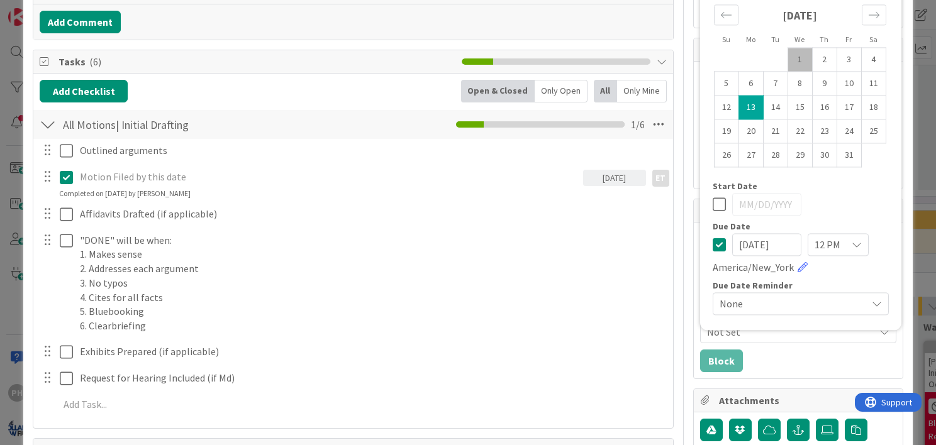
scroll to position [194, 0]
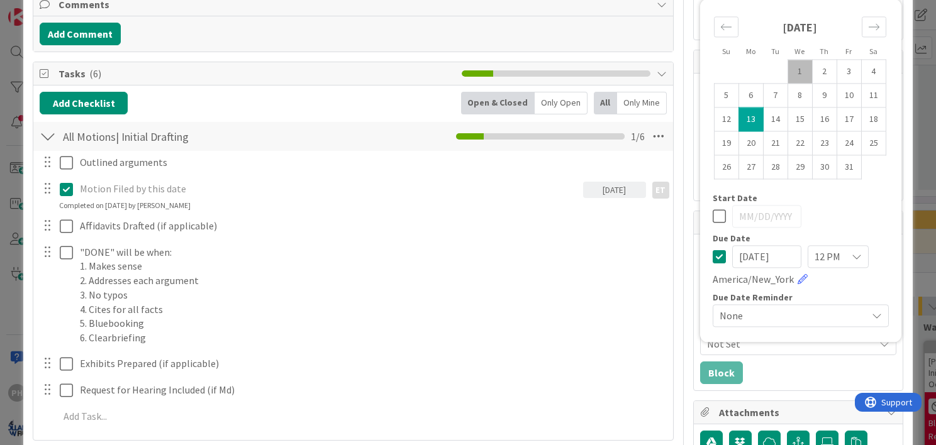
click at [772, 313] on span "None" at bounding box center [789, 316] width 141 height 18
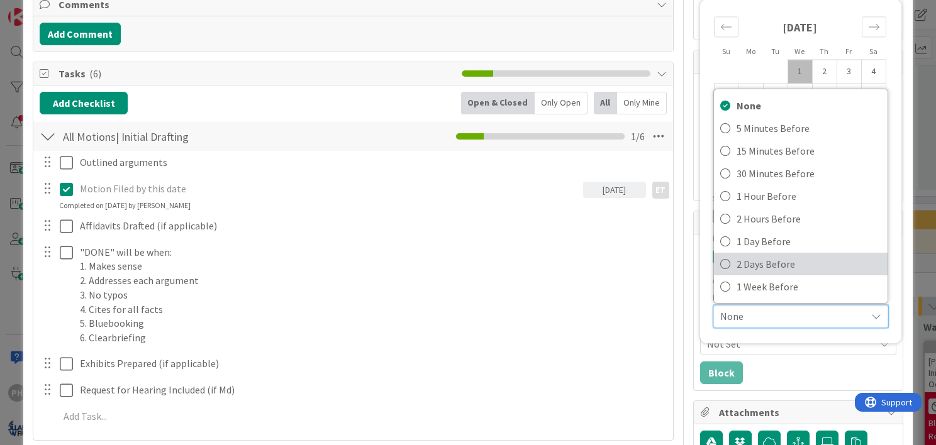
click at [742, 265] on span "2 Days Before" at bounding box center [808, 264] width 145 height 19
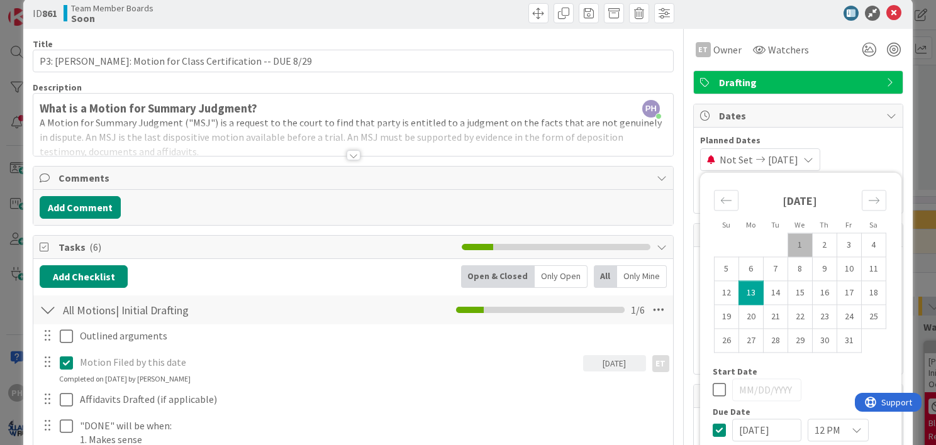
scroll to position [22, 0]
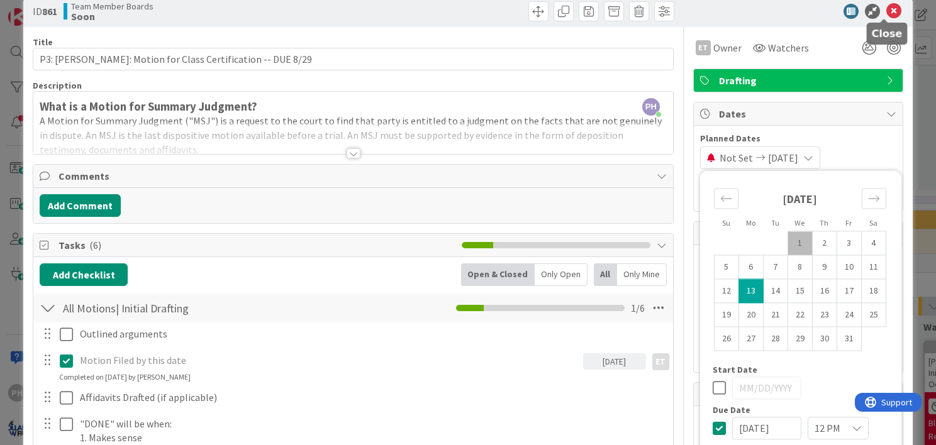
click at [886, 7] on icon at bounding box center [893, 11] width 15 height 15
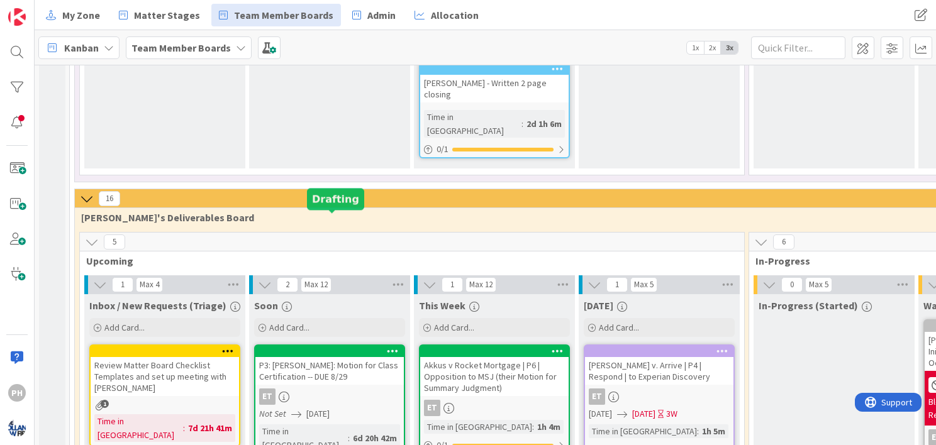
scroll to position [1557, 0]
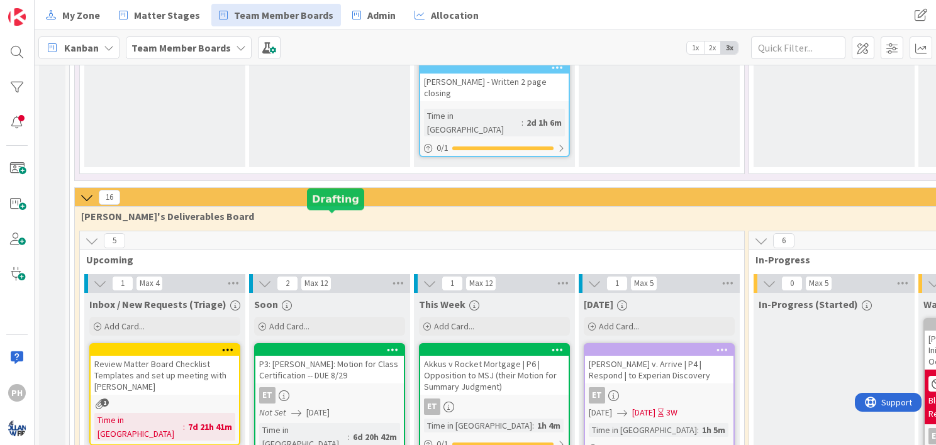
click at [370, 346] on div at bounding box center [332, 350] width 143 height 9
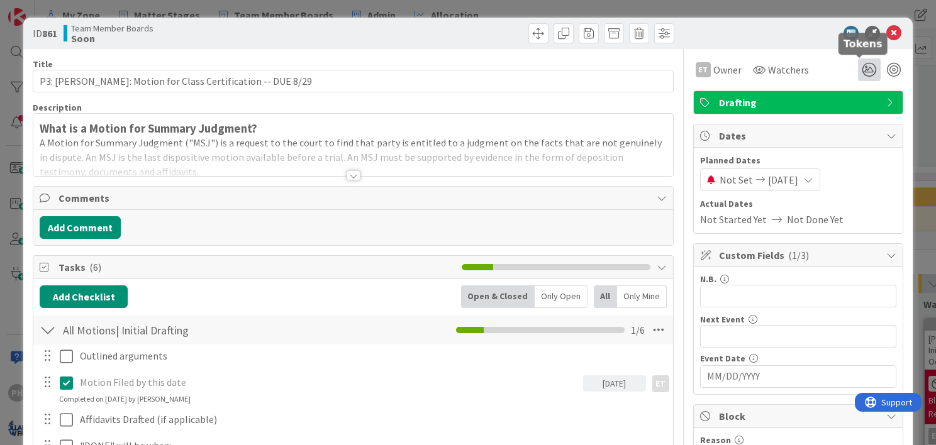
click at [858, 65] on icon at bounding box center [869, 69] width 23 height 23
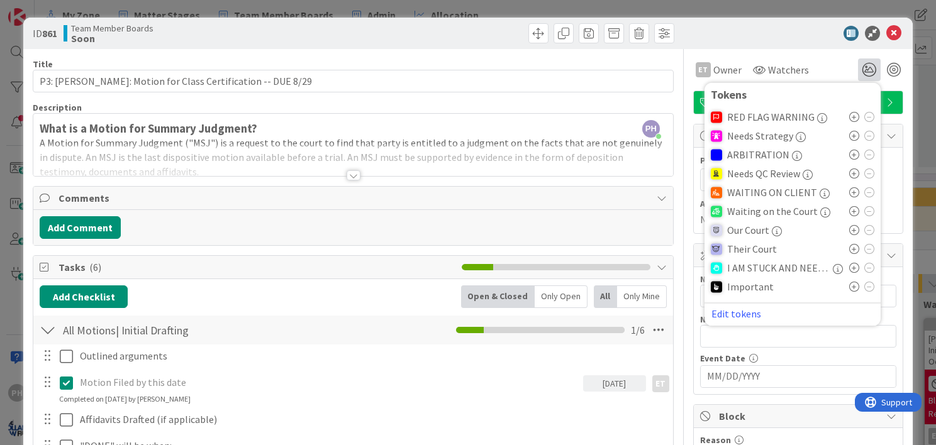
click at [849, 285] on icon at bounding box center [854, 287] width 10 height 10
click at [777, 23] on div "ID 861 Team Member Boards Soon" at bounding box center [467, 33] width 889 height 31
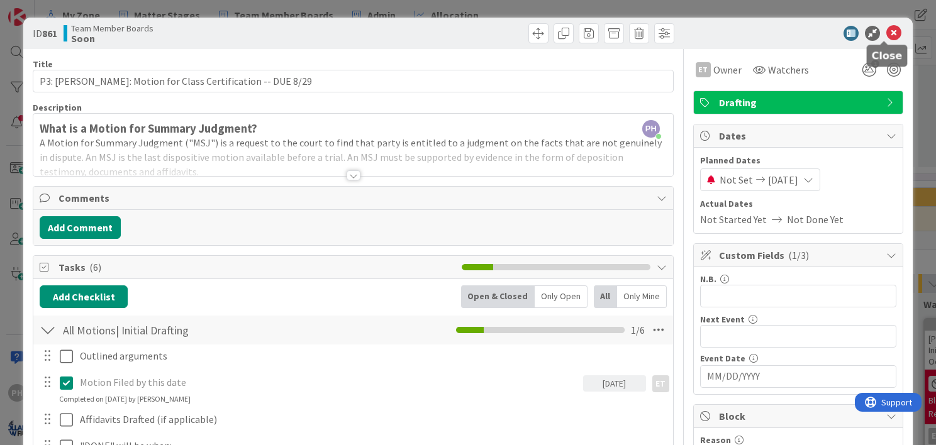
click at [886, 31] on icon at bounding box center [893, 33] width 15 height 15
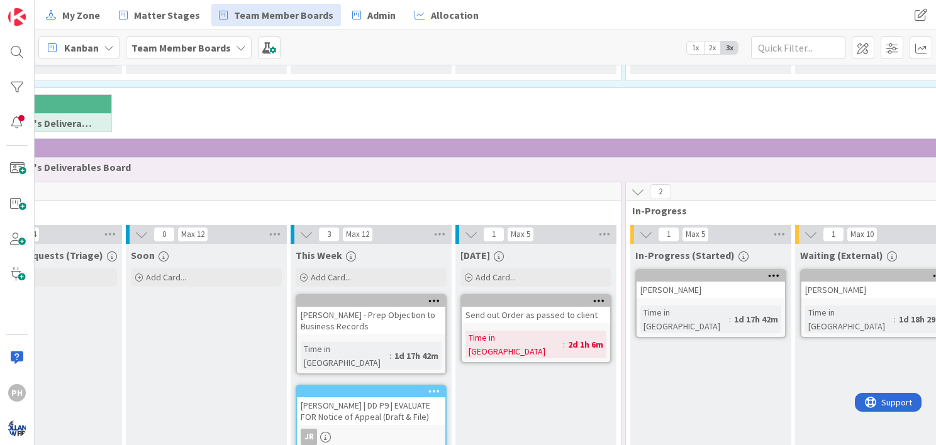
scroll to position [1094, 123]
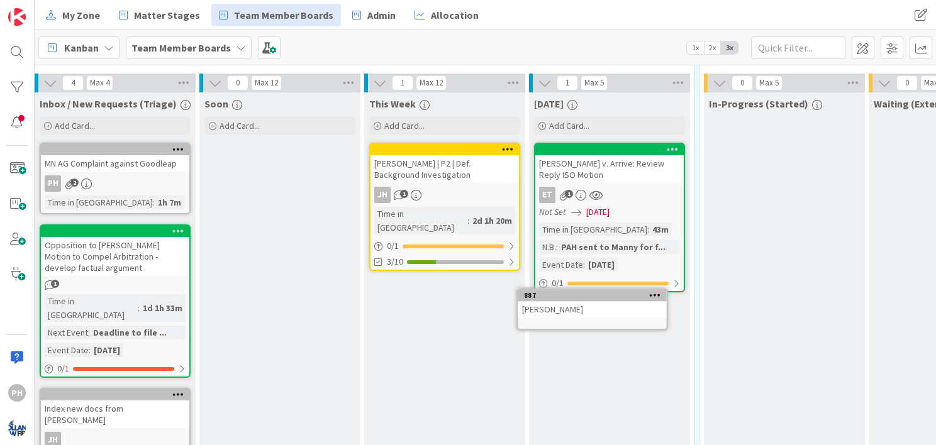
scroll to position [563, 50]
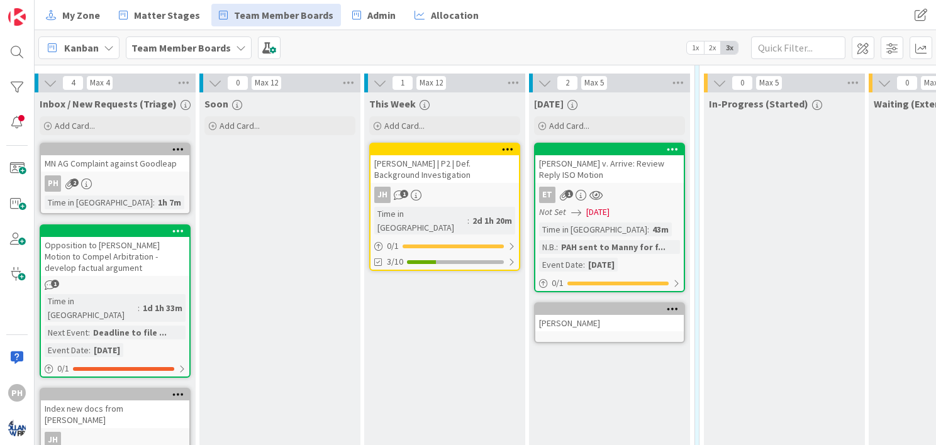
click at [675, 304] on icon at bounding box center [672, 308] width 12 height 9
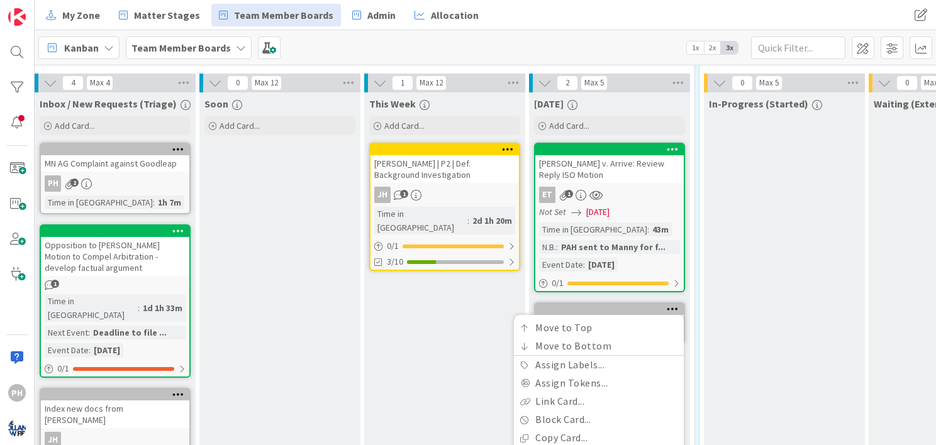
click at [749, 243] on div "In-Progress (Started)" at bounding box center [784, 355] width 161 height 527
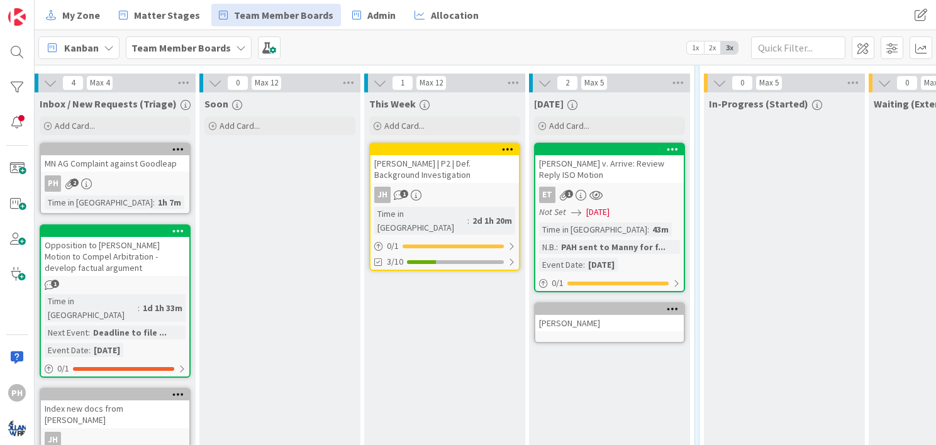
click at [609, 315] on div "[PERSON_NAME]" at bounding box center [609, 323] width 148 height 16
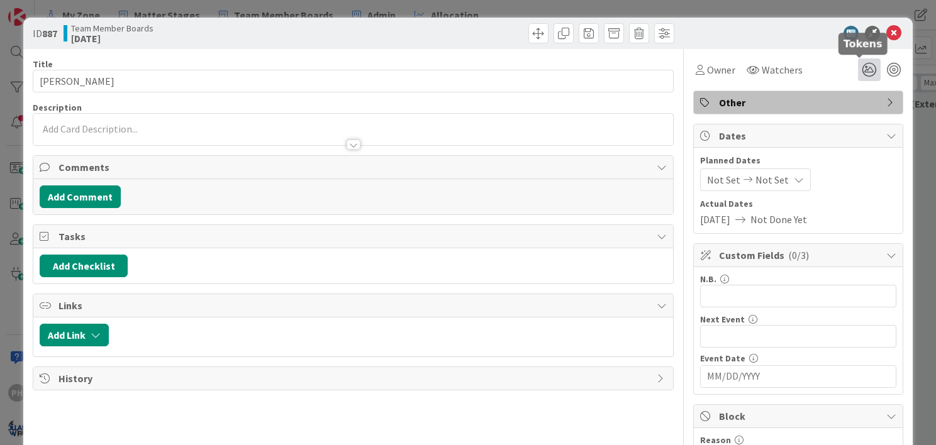
click at [858, 64] on icon at bounding box center [869, 69] width 23 height 23
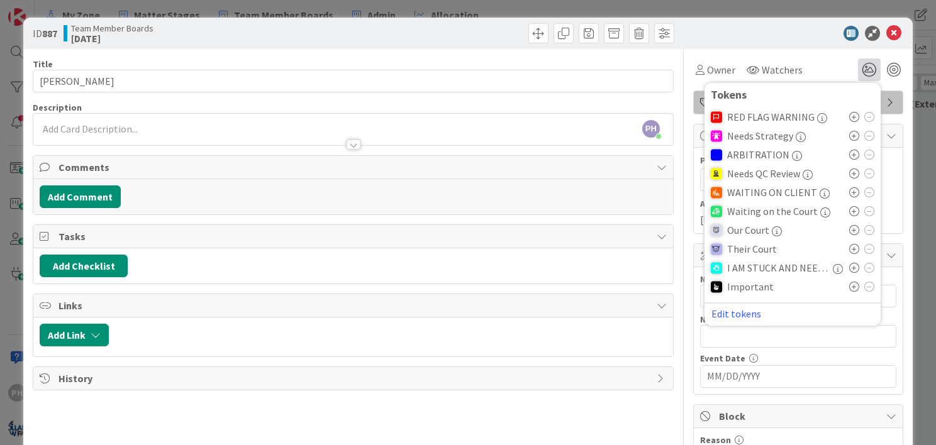
click at [849, 176] on icon at bounding box center [854, 174] width 10 height 10
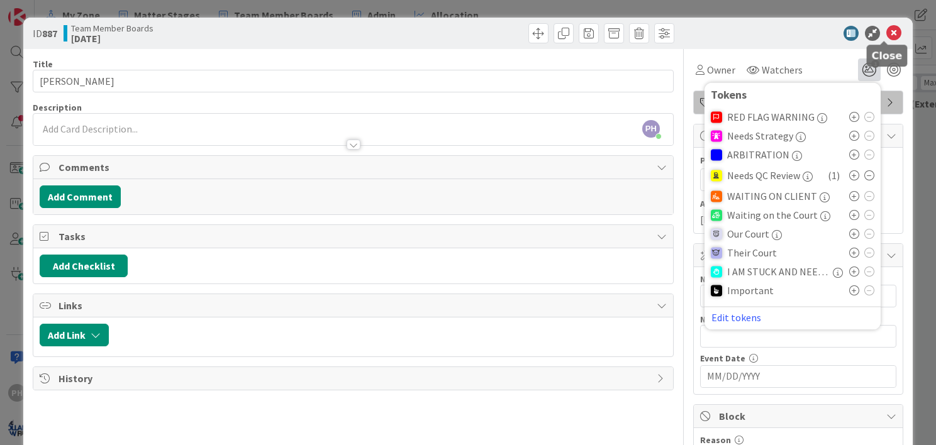
click at [886, 35] on icon at bounding box center [893, 33] width 15 height 15
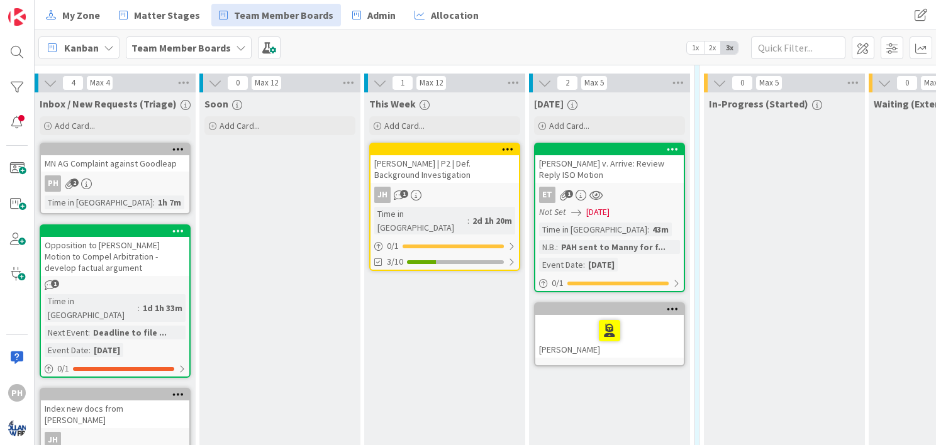
click at [628, 318] on div at bounding box center [609, 331] width 141 height 26
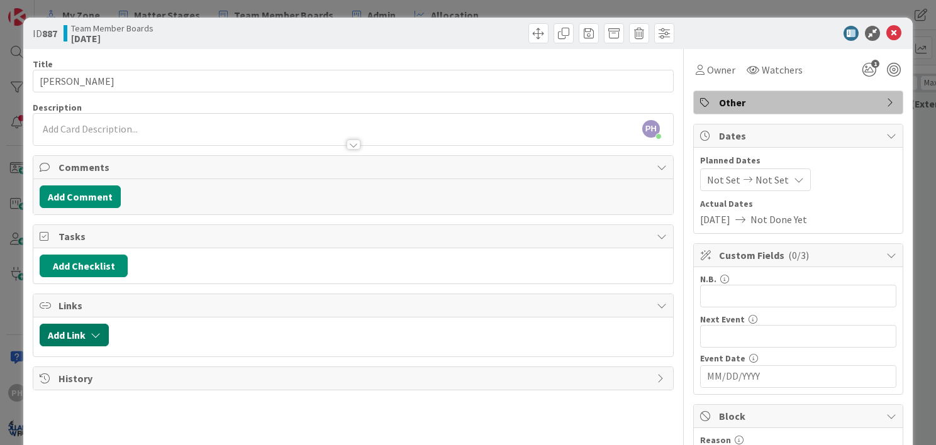
click at [93, 334] on icon "button" at bounding box center [96, 335] width 10 height 10
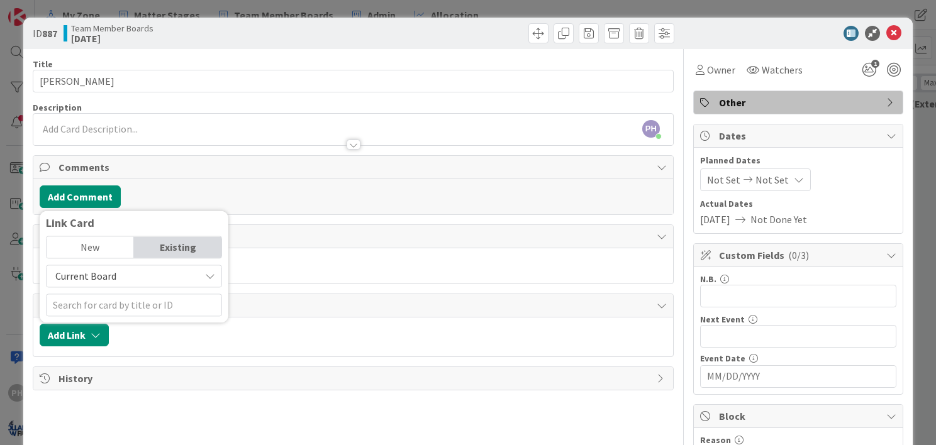
click at [146, 280] on span "Current Board" at bounding box center [123, 276] width 141 height 18
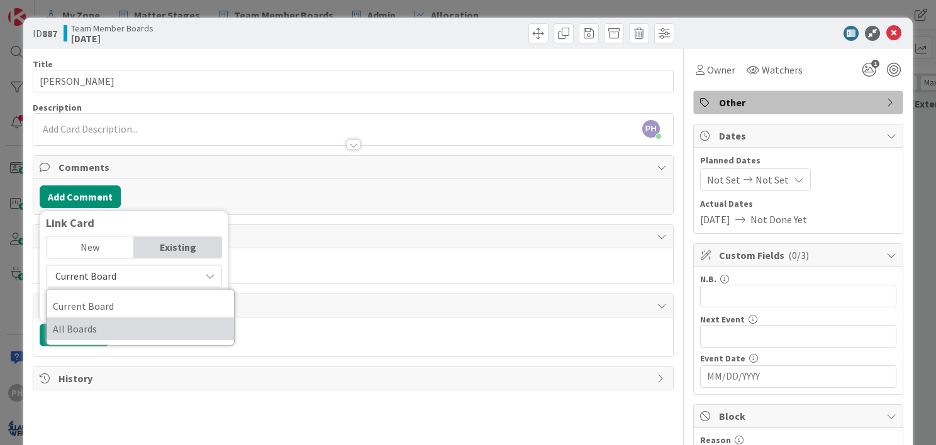
click at [136, 319] on span "All Boards" at bounding box center [140, 328] width 175 height 19
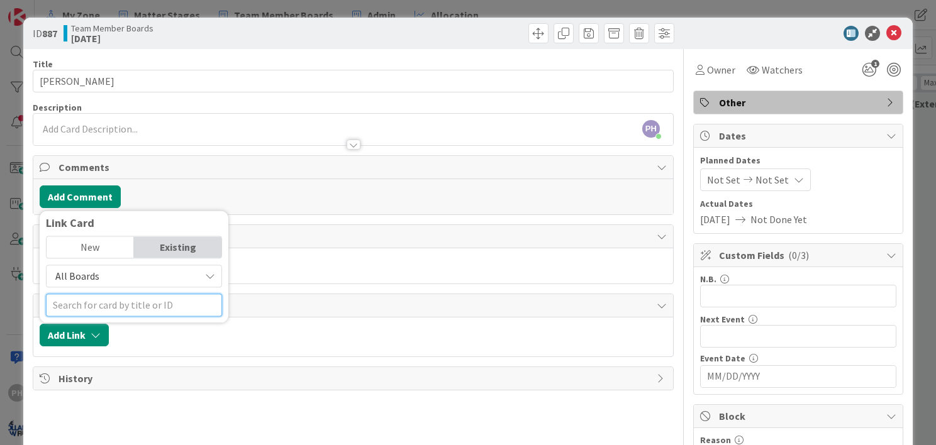
click at [135, 306] on input "text" at bounding box center [134, 305] width 176 height 23
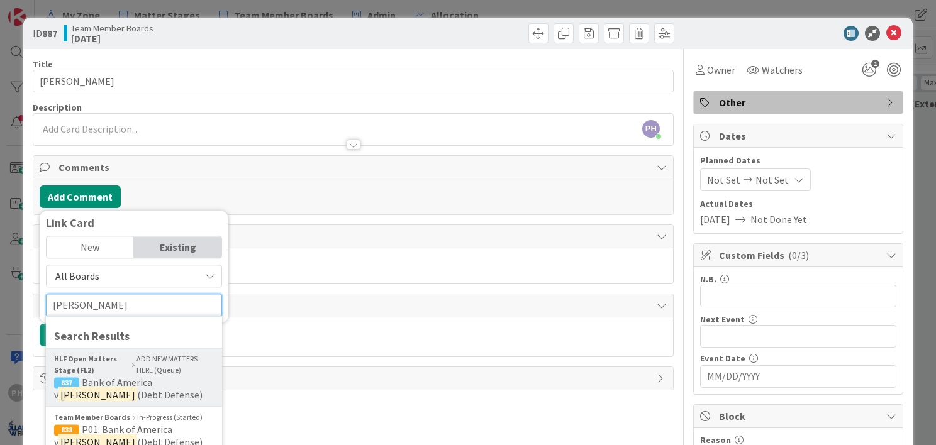
type input "cooley"
click at [123, 376] on span "Bank of America v" at bounding box center [103, 388] width 98 height 25
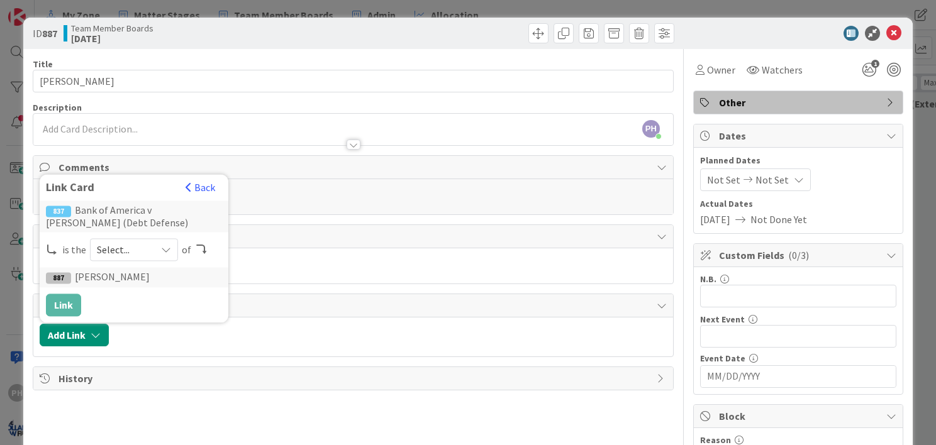
click at [71, 247] on div "is the Select... of" at bounding box center [134, 249] width 176 height 23
click at [109, 250] on span "Select..." at bounding box center [123, 250] width 53 height 18
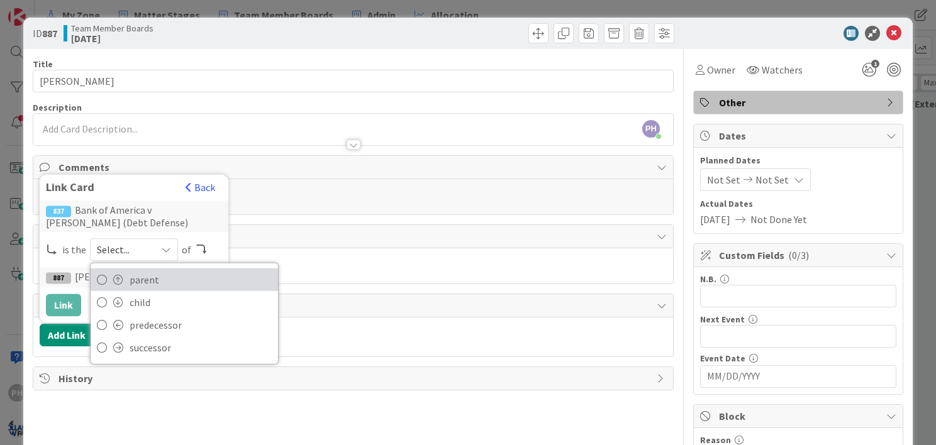
click at [118, 276] on span at bounding box center [118, 280] width 10 height 10
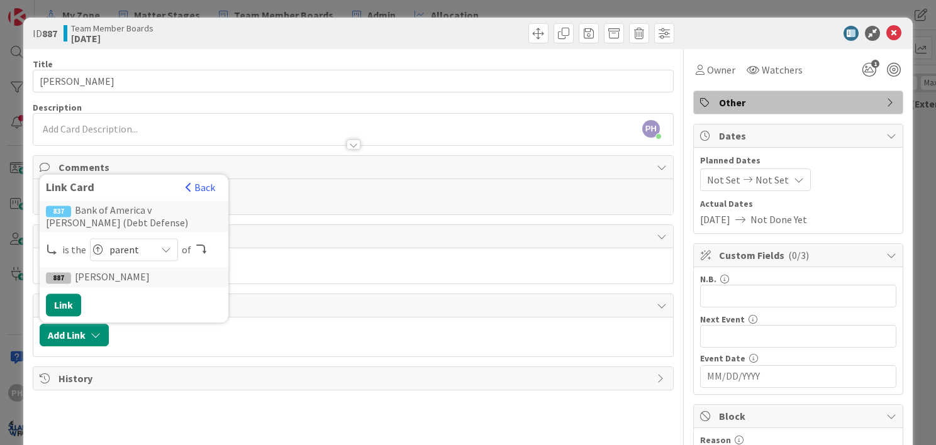
click at [129, 250] on span "parent" at bounding box center [129, 250] width 40 height 18
click at [68, 302] on button "Link" at bounding box center [63, 305] width 35 height 23
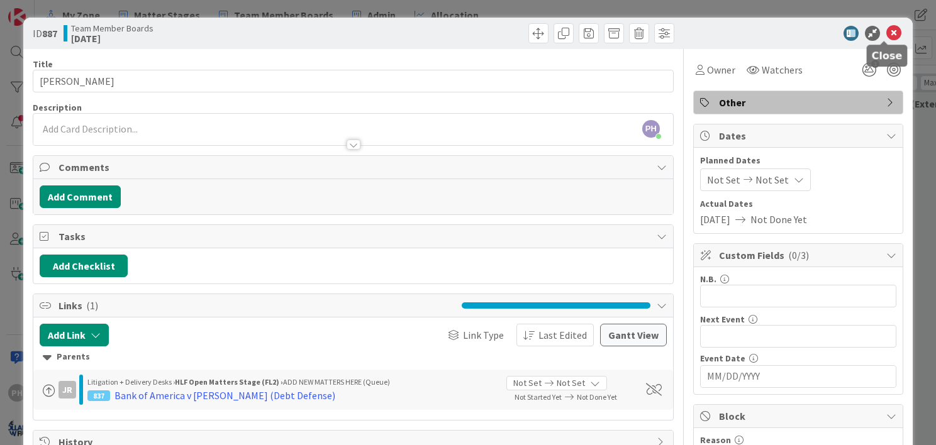
click at [887, 28] on icon at bounding box center [893, 33] width 15 height 15
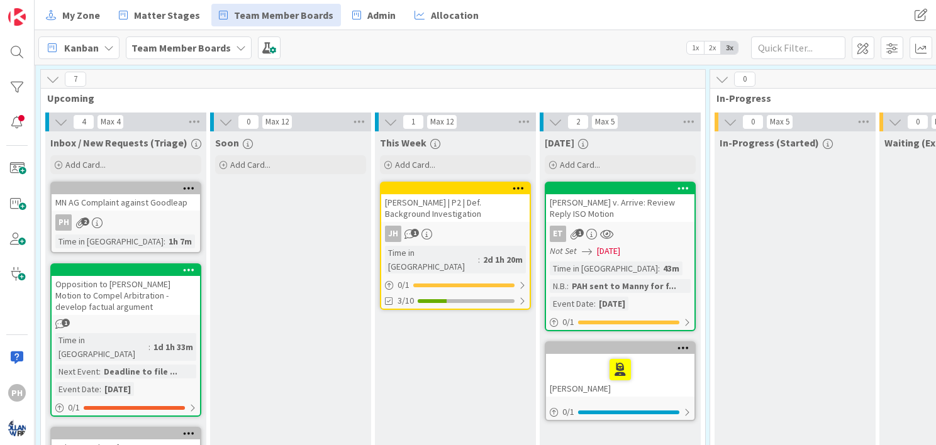
scroll to position [524, 52]
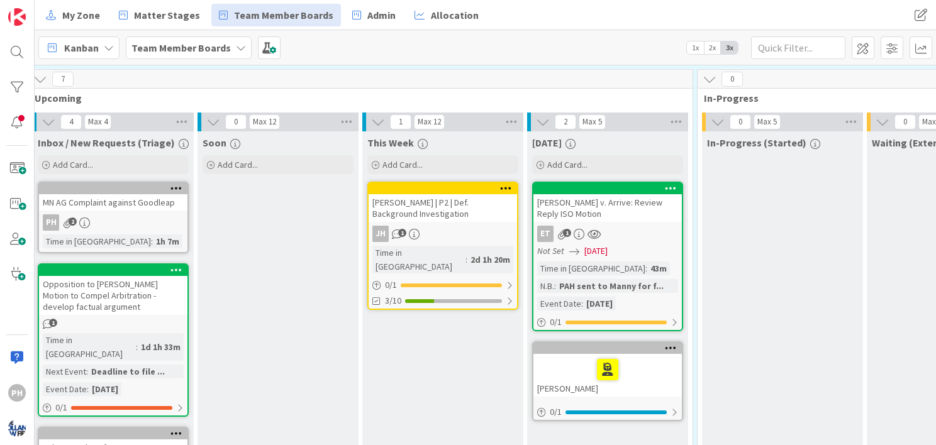
click at [623, 194] on div "[PERSON_NAME] v. Arrive: Review Reply ISO Motion" at bounding box center [607, 208] width 148 height 28
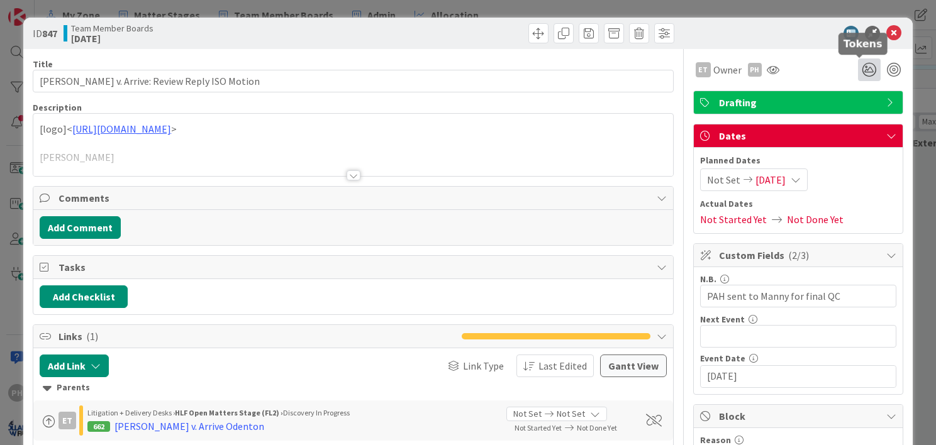
click at [858, 75] on icon at bounding box center [869, 69] width 23 height 23
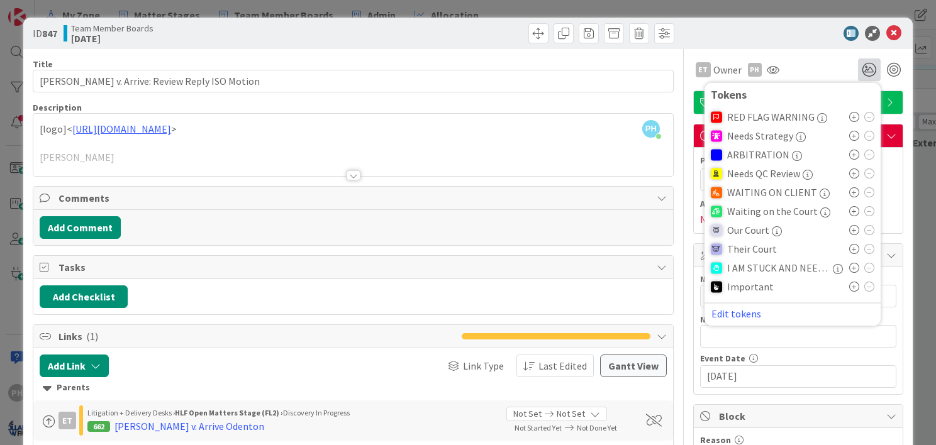
click at [849, 174] on icon at bounding box center [854, 174] width 10 height 10
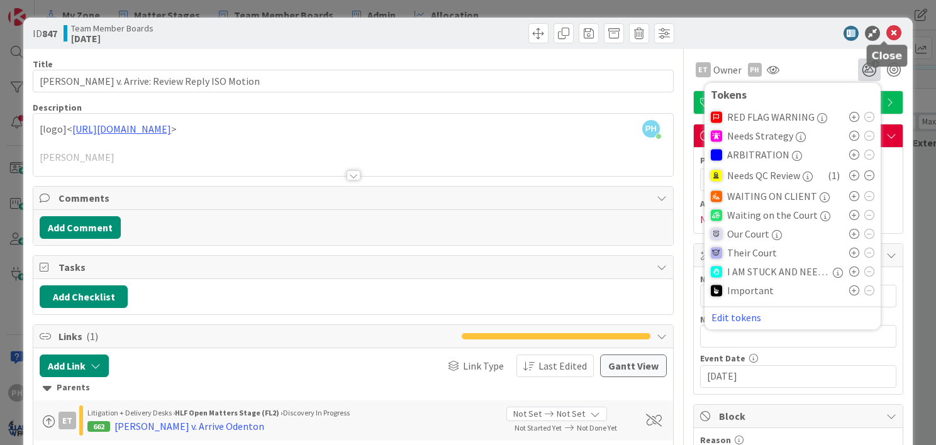
click at [886, 34] on icon at bounding box center [893, 33] width 15 height 15
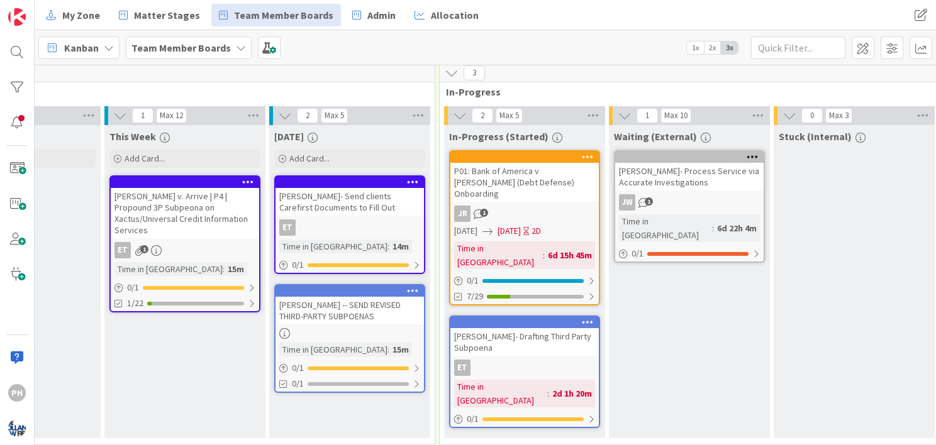
scroll to position [93, 309]
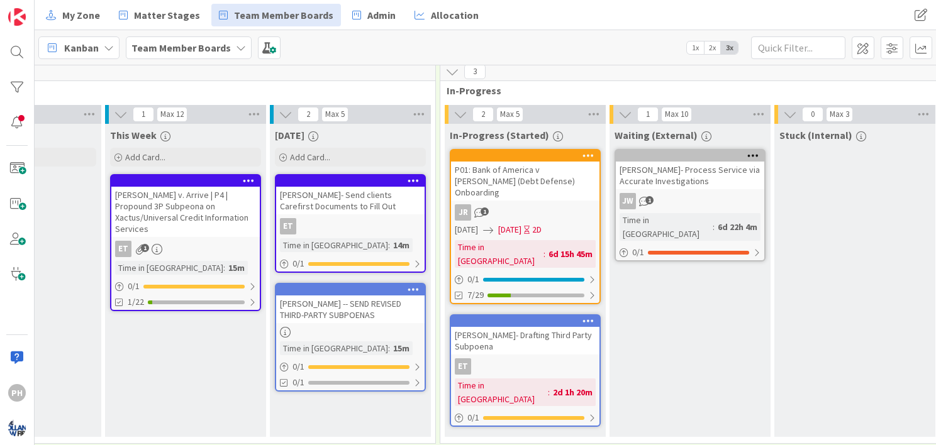
click at [416, 285] on icon at bounding box center [413, 289] width 12 height 9
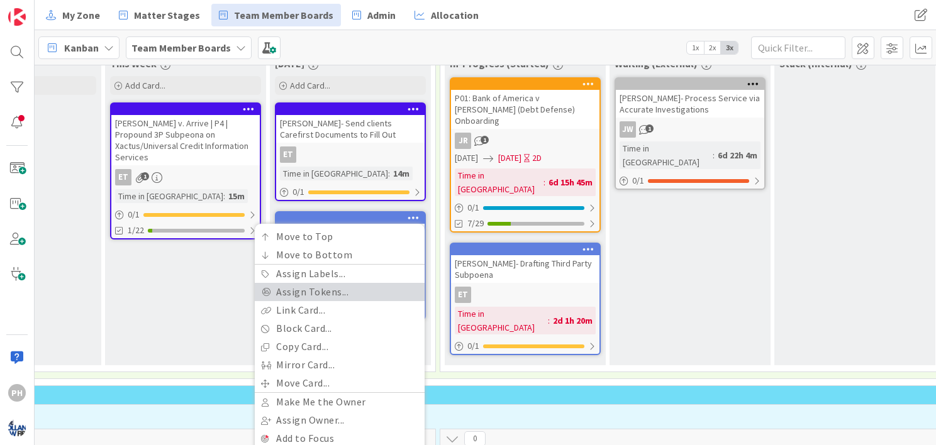
scroll to position [167, 309]
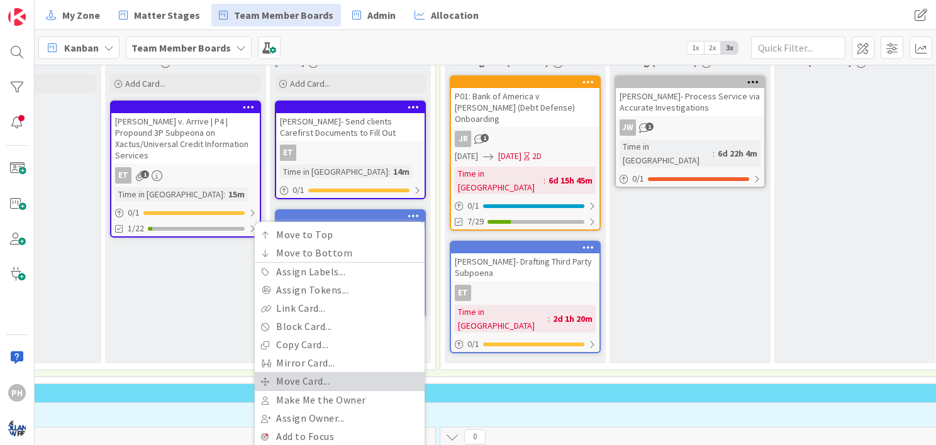
click at [331, 377] on link "Move Card..." at bounding box center [340, 381] width 170 height 18
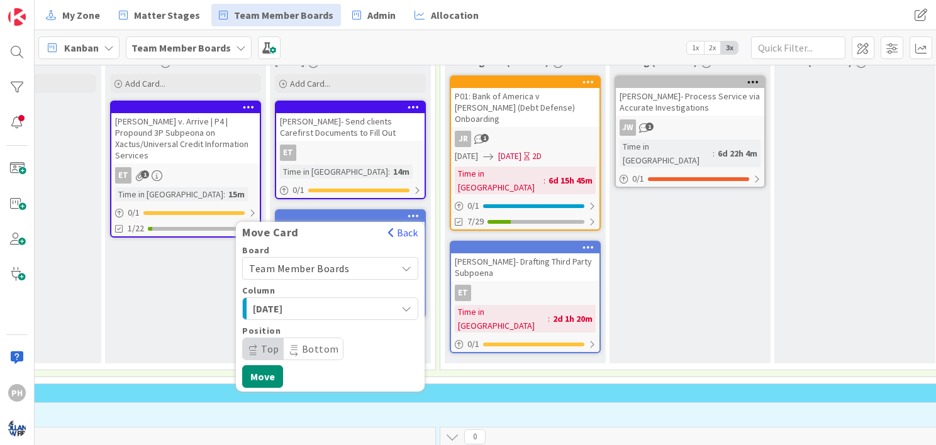
click at [372, 304] on div "[DATE]" at bounding box center [323, 309] width 147 height 20
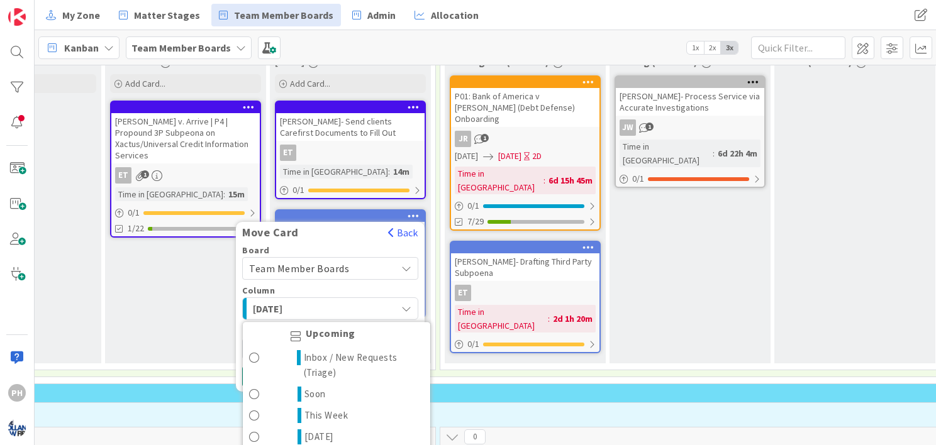
scroll to position [1424, 0]
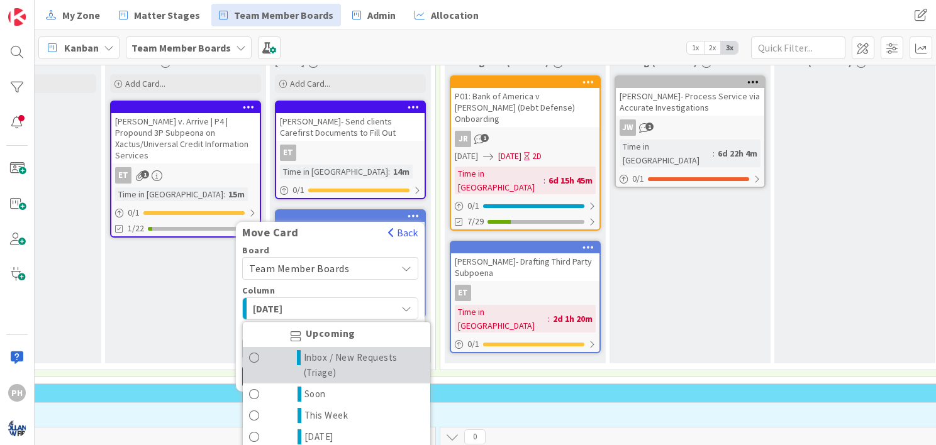
click at [337, 350] on span "Inbox / New Requests (Triage)" at bounding box center [364, 365] width 120 height 30
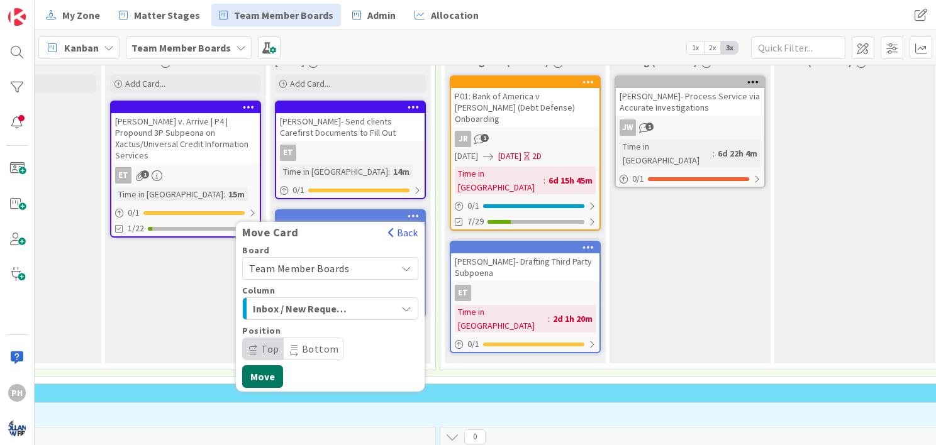
click at [252, 372] on button "Move" at bounding box center [262, 376] width 41 height 23
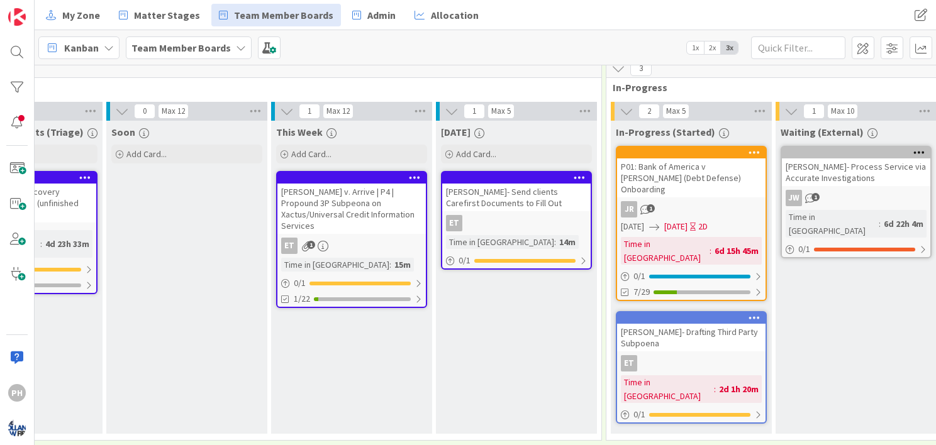
scroll to position [96, 142]
click at [681, 324] on div "[PERSON_NAME]- Drafting Third Party Subpoena" at bounding box center [691, 338] width 148 height 28
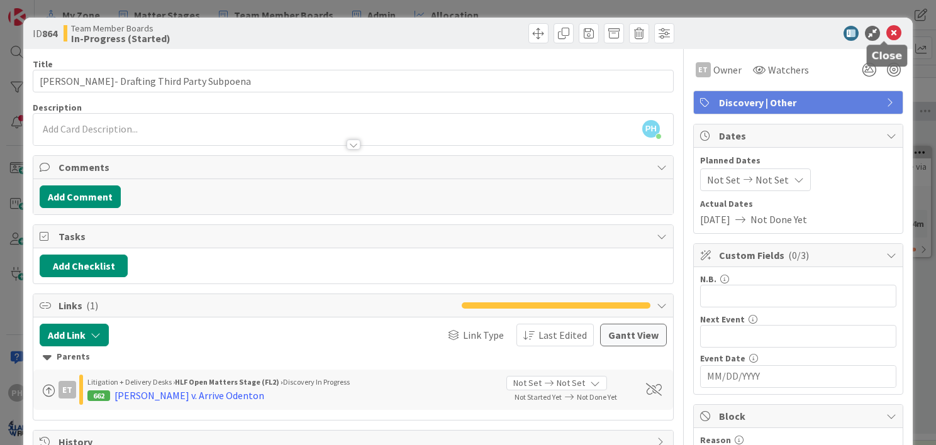
click at [886, 30] on icon at bounding box center [893, 33] width 15 height 15
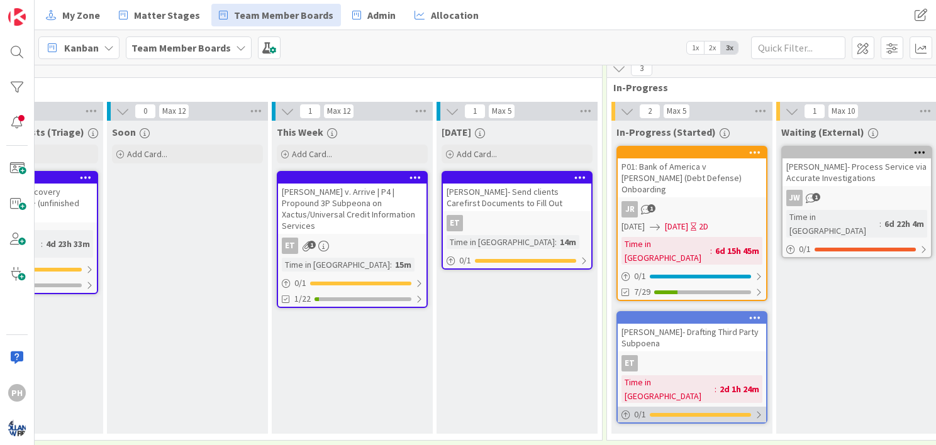
click at [757, 410] on div at bounding box center [759, 415] width 8 height 10
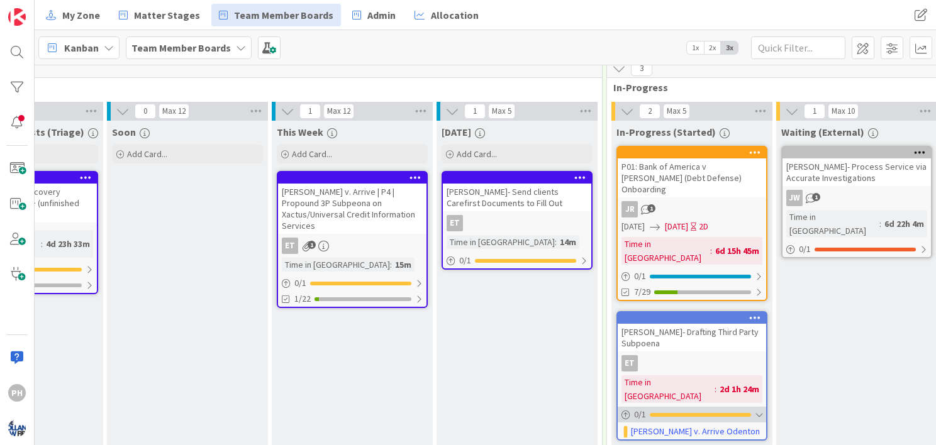
click at [757, 410] on div at bounding box center [759, 415] width 8 height 10
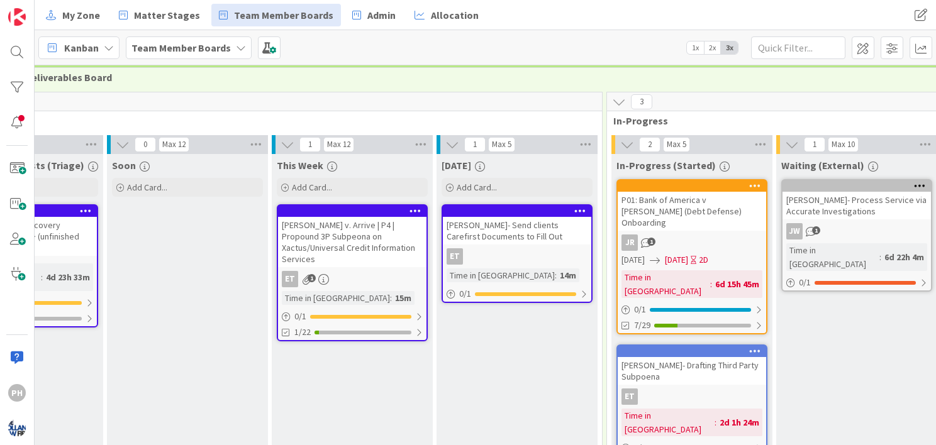
scroll to position [63, 0]
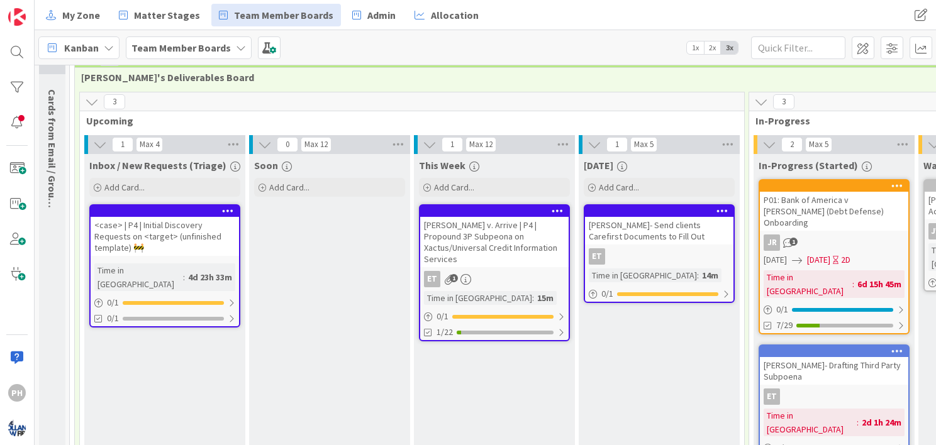
click at [177, 216] on div at bounding box center [165, 211] width 148 height 11
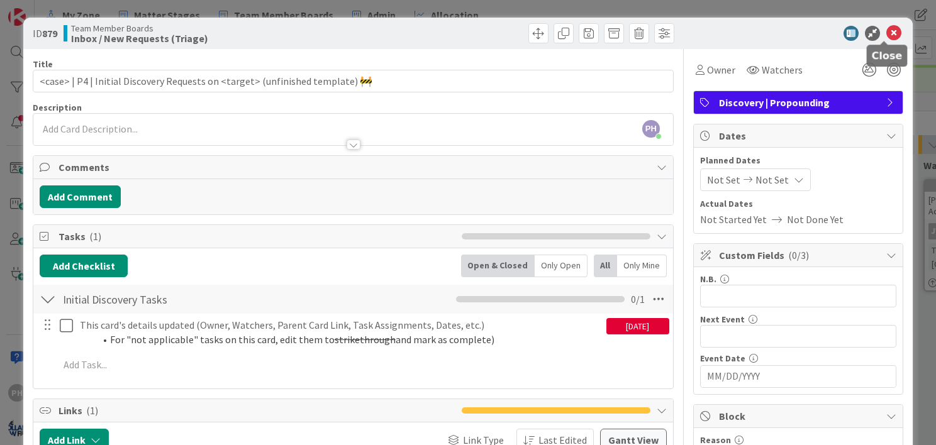
click at [886, 30] on icon at bounding box center [893, 33] width 15 height 15
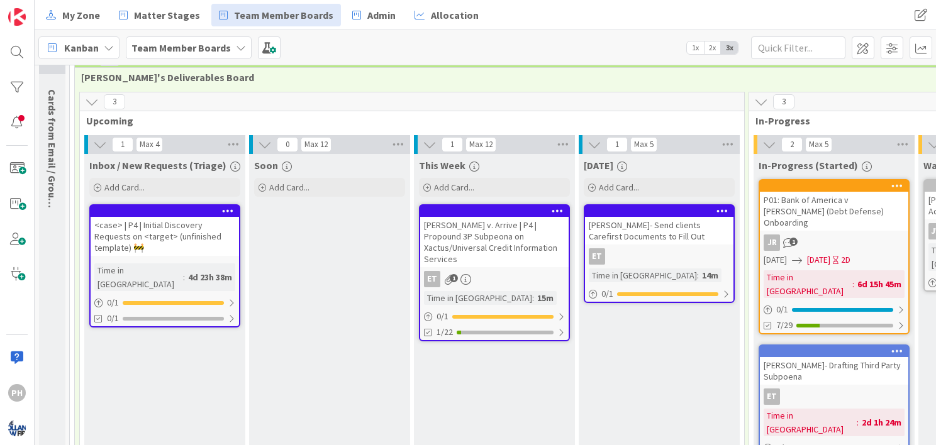
click at [226, 207] on icon at bounding box center [228, 210] width 12 height 9
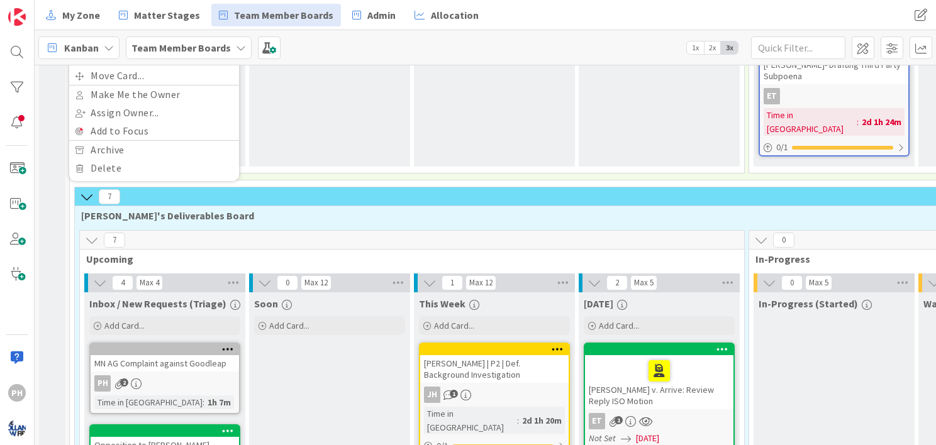
scroll to position [372, 0]
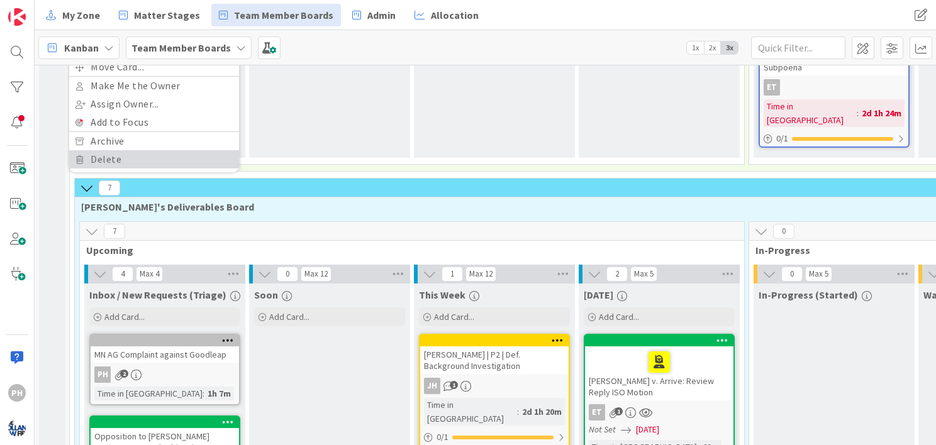
click at [143, 162] on link "Delete" at bounding box center [154, 159] width 170 height 18
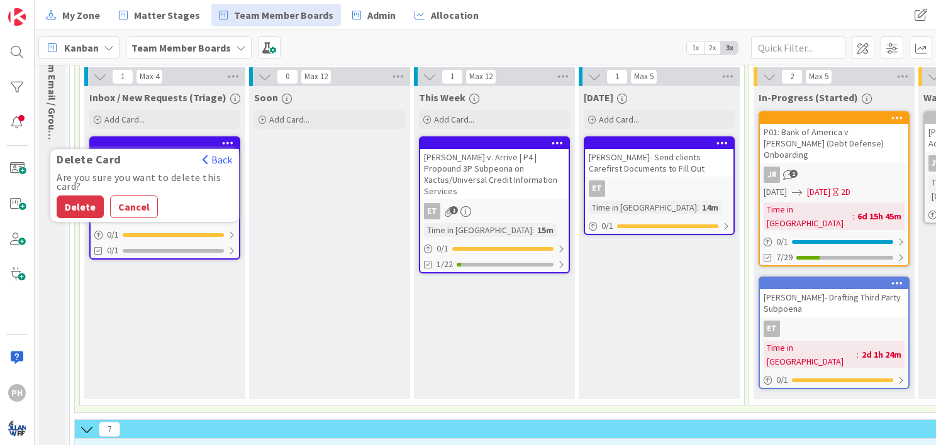
scroll to position [126, 0]
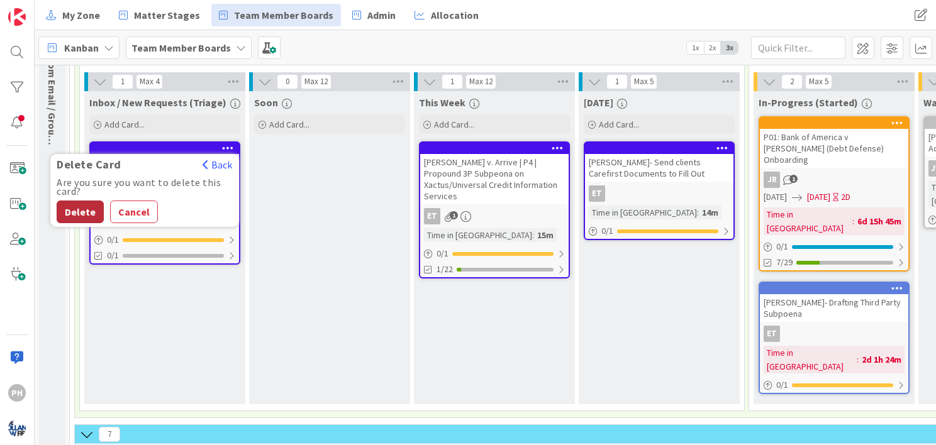
click at [86, 212] on button "Delete" at bounding box center [80, 212] width 47 height 23
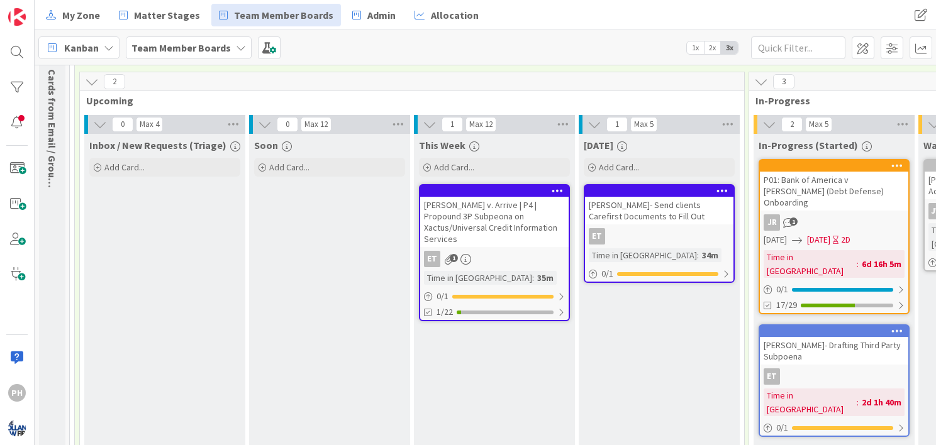
scroll to position [0, 0]
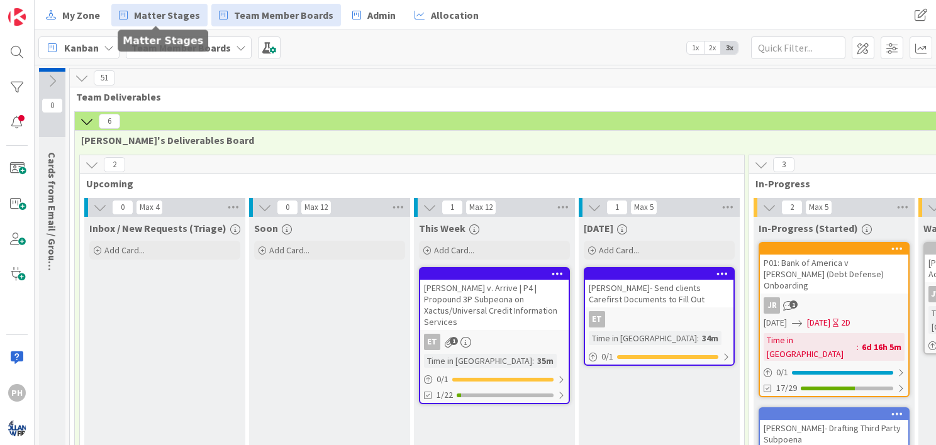
click at [134, 16] on span "Matter Stages" at bounding box center [167, 15] width 66 height 15
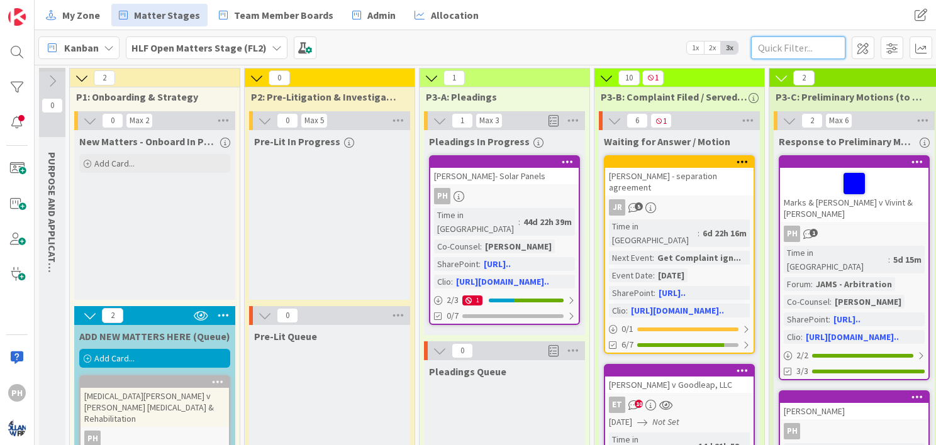
click at [789, 55] on input "text" at bounding box center [798, 47] width 94 height 23
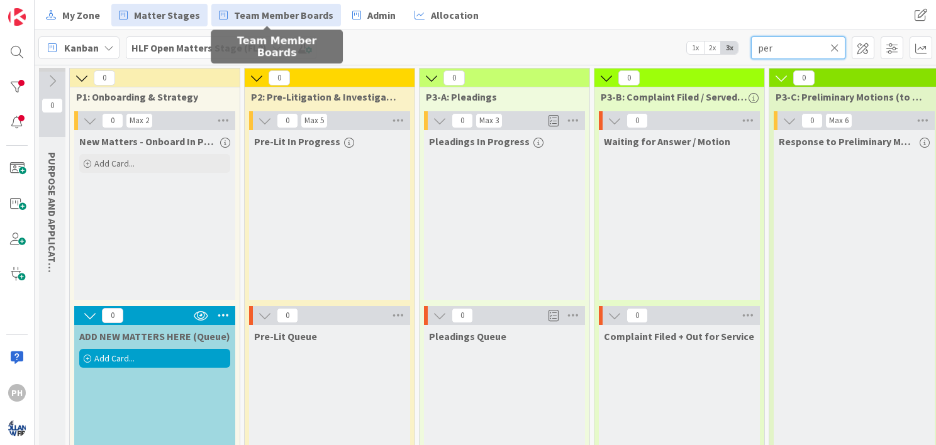
type input "per"
click at [252, 20] on span "Team Member Boards" at bounding box center [283, 15] width 99 height 15
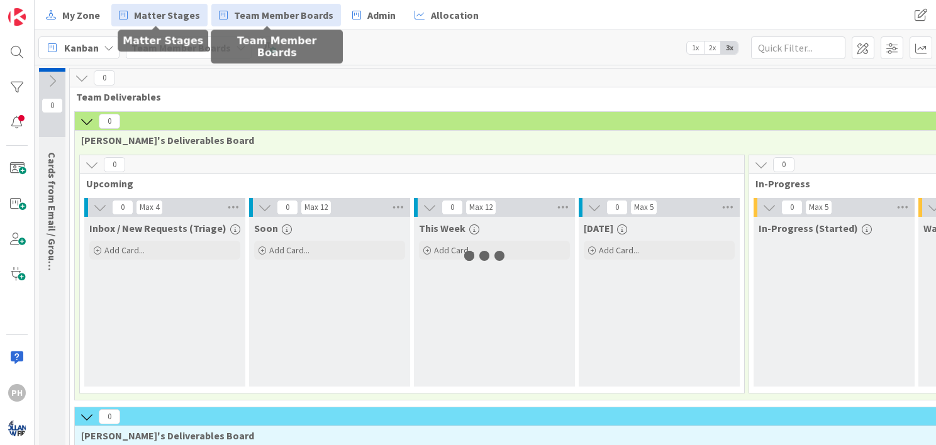
click at [160, 13] on span "Matter Stages" at bounding box center [167, 15] width 66 height 15
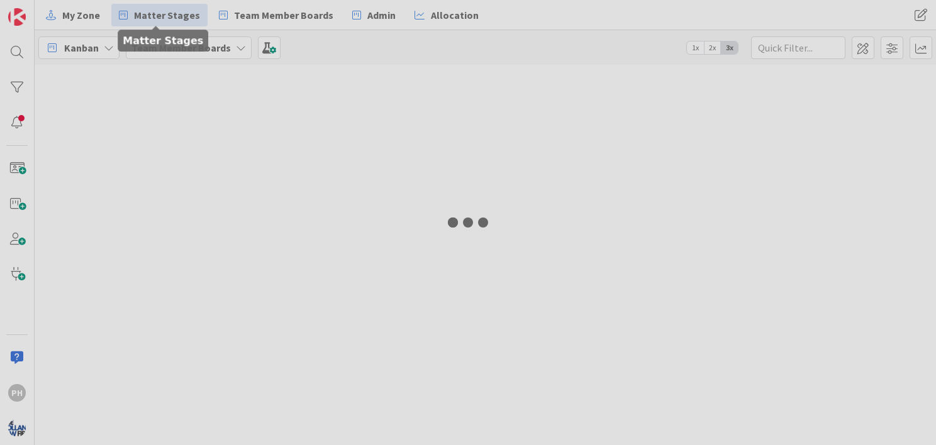
type input "per"
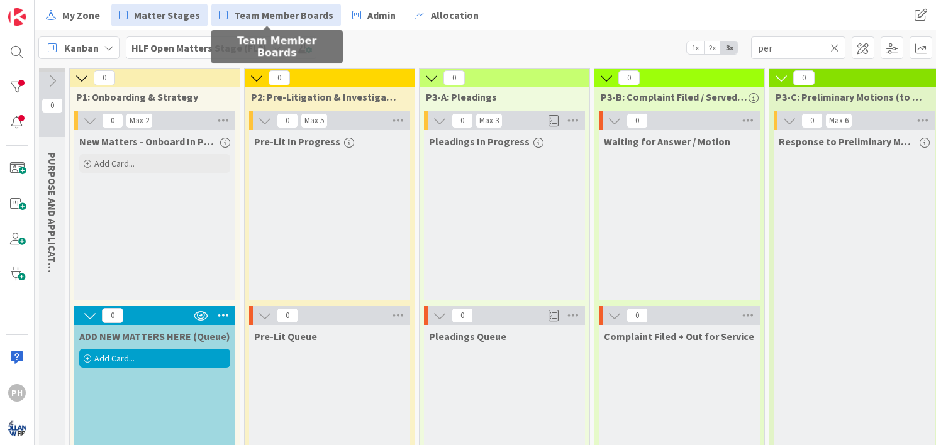
click at [279, 15] on span "Team Member Boards" at bounding box center [283, 15] width 99 height 15
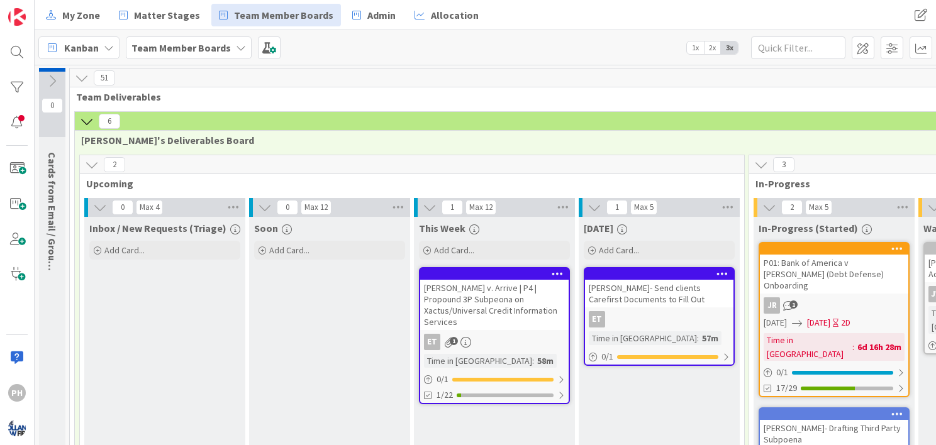
click at [84, 118] on icon at bounding box center [87, 121] width 14 height 14
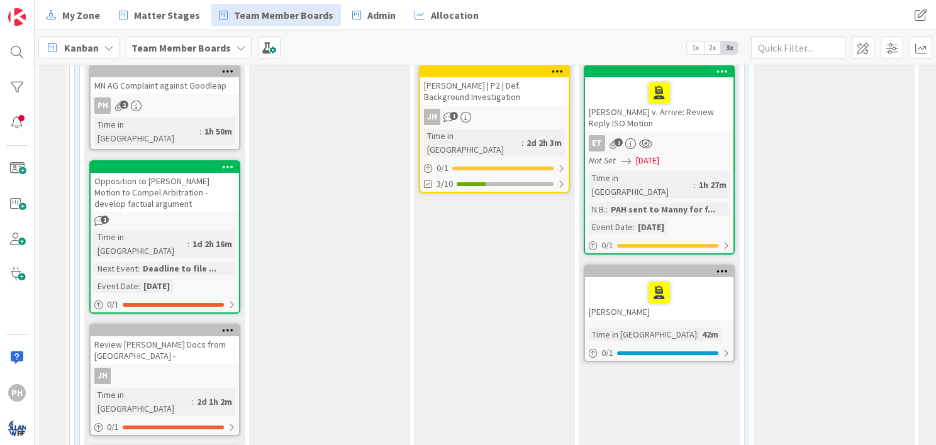
scroll to position [255, 0]
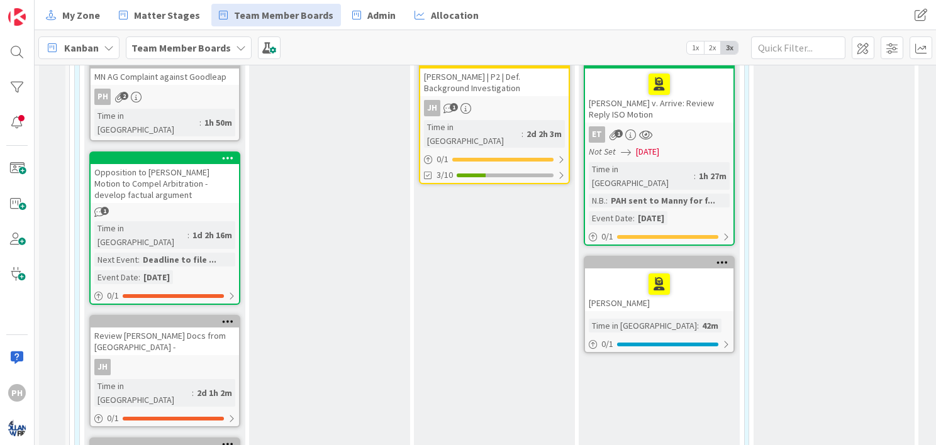
click at [181, 187] on div "Opposition to Galeas Motion to Compel Arbitration - develop factual argument 1 …" at bounding box center [164, 228] width 151 height 153
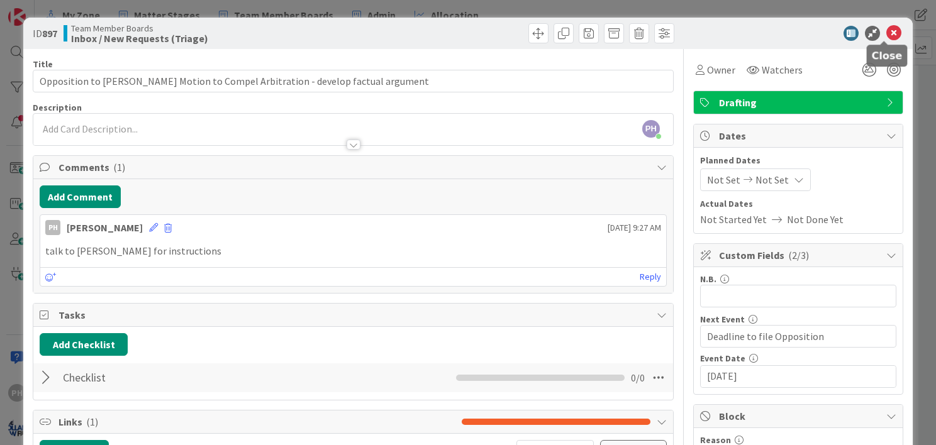
click at [886, 30] on icon at bounding box center [893, 33] width 15 height 15
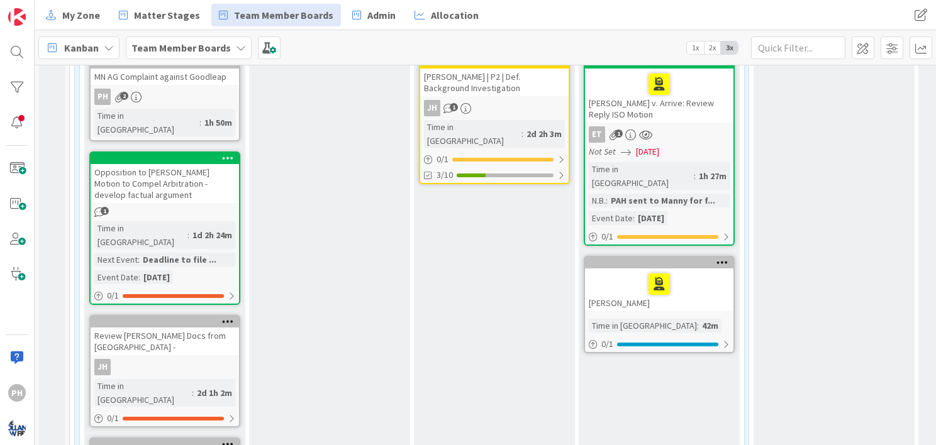
click at [177, 328] on div "Review [PERSON_NAME] Docs from [GEOGRAPHIC_DATA] -" at bounding box center [165, 342] width 148 height 28
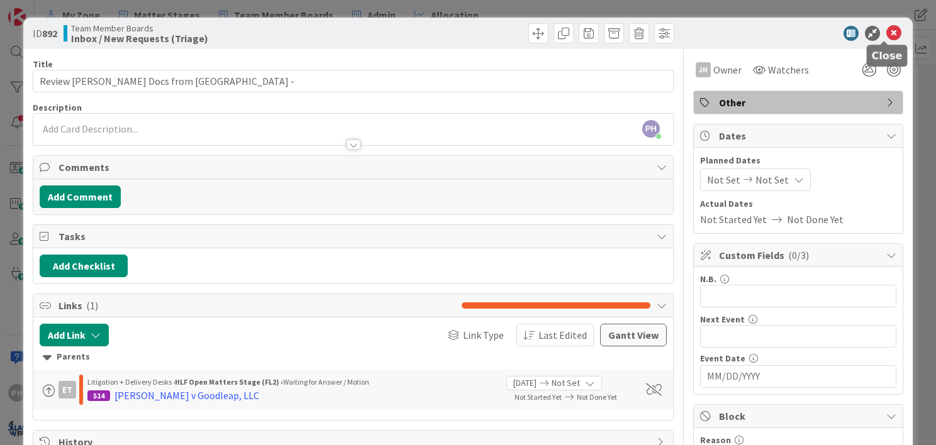
click at [886, 28] on icon at bounding box center [893, 33] width 15 height 15
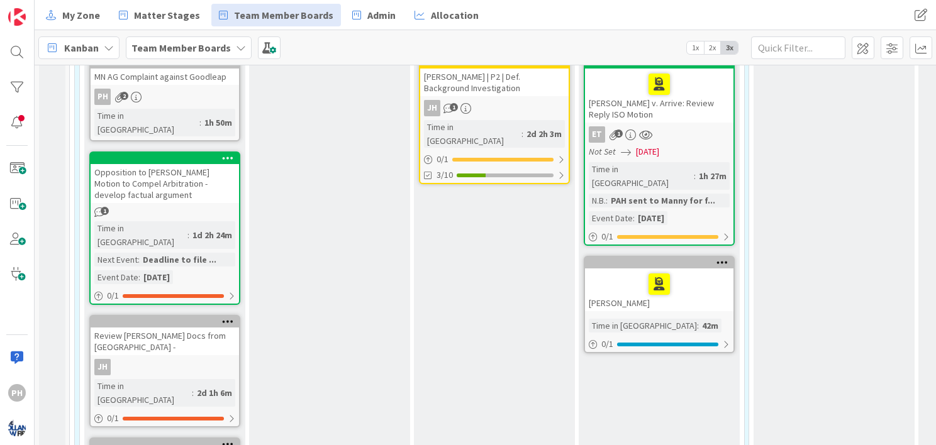
click at [194, 315] on div "Review Galeas Docs from Equifax - JH Time in Column : 2d 1h 6m 0 / 1" at bounding box center [164, 371] width 151 height 113
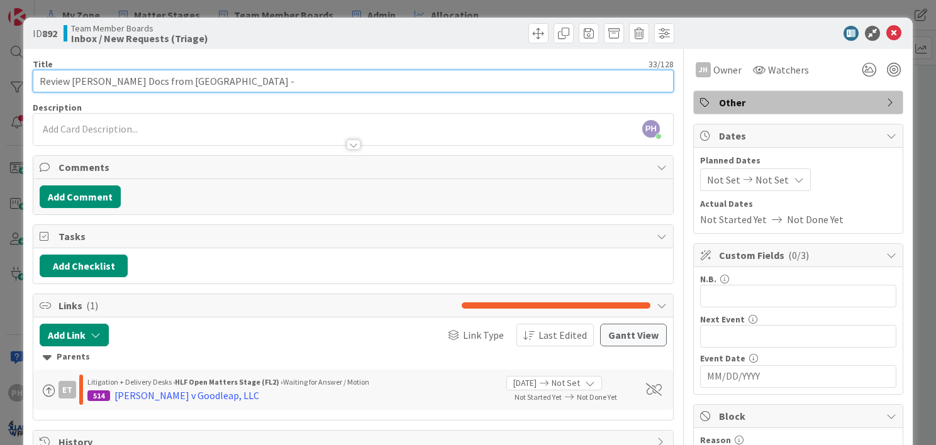
click at [60, 81] on input "Review [PERSON_NAME] Docs from [GEOGRAPHIC_DATA] -" at bounding box center [353, 81] width 641 height 23
type input "Index Galeas Docs from Equifax -"
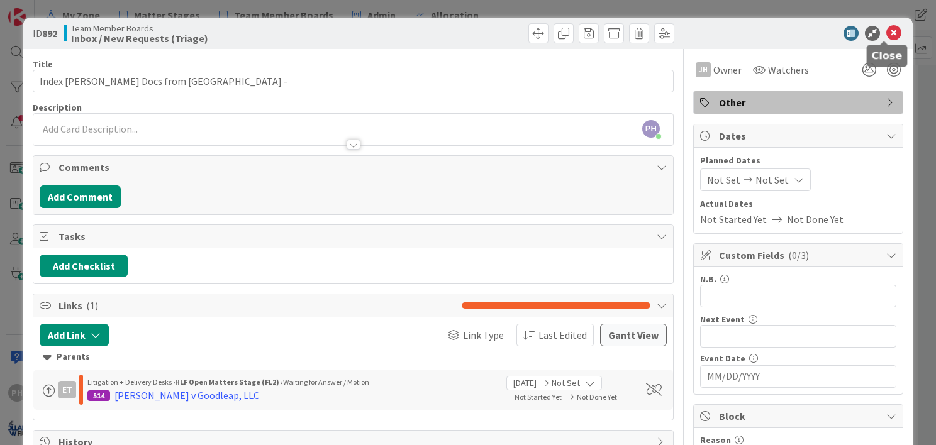
click at [886, 27] on icon at bounding box center [893, 33] width 15 height 15
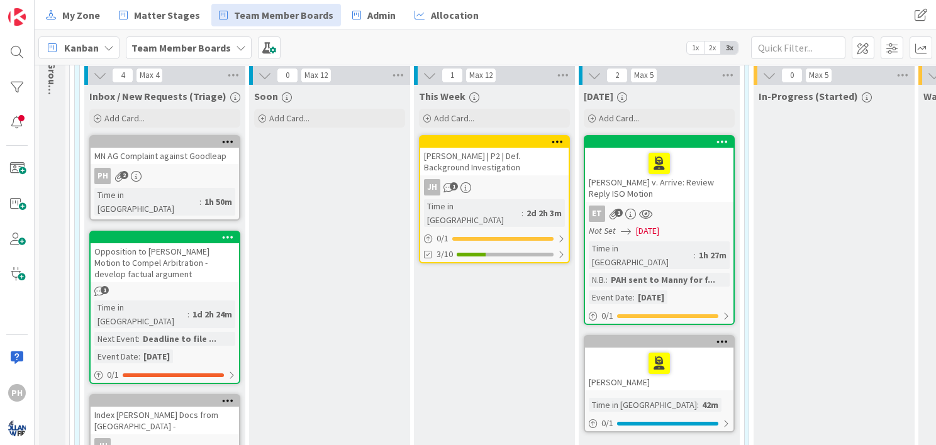
scroll to position [174, 0]
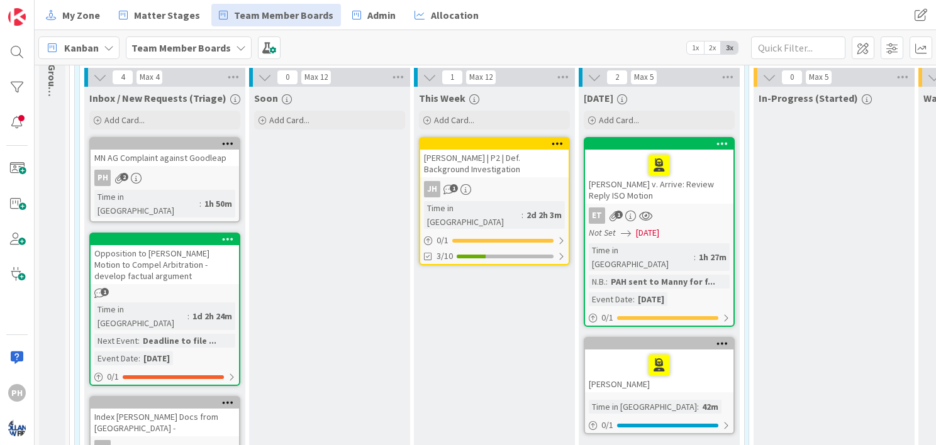
click at [176, 160] on div "MN AG Complaint against Goodleap" at bounding box center [165, 158] width 148 height 16
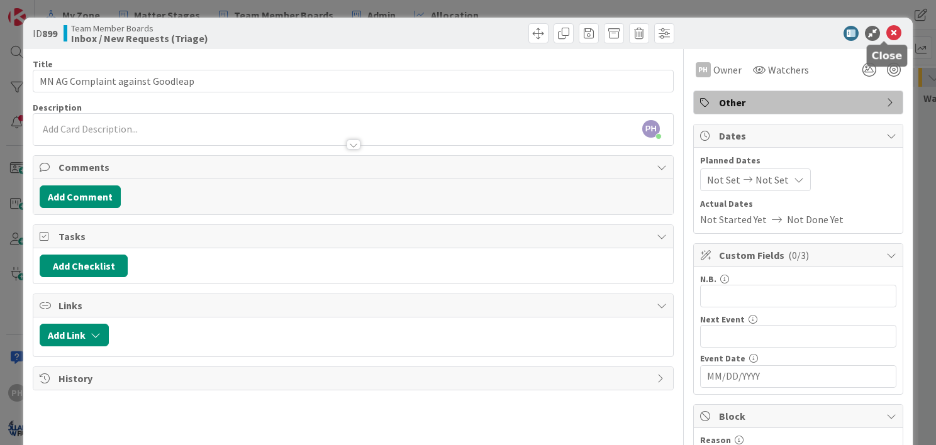
click at [886, 31] on icon at bounding box center [893, 33] width 15 height 15
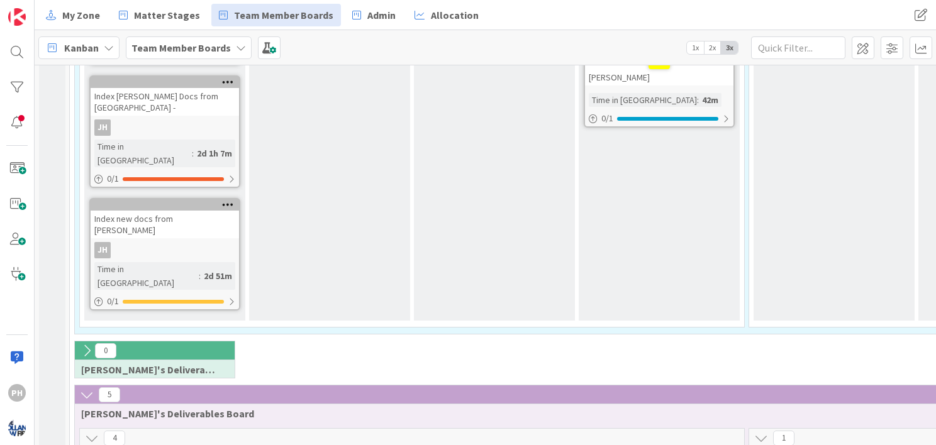
scroll to position [486, 0]
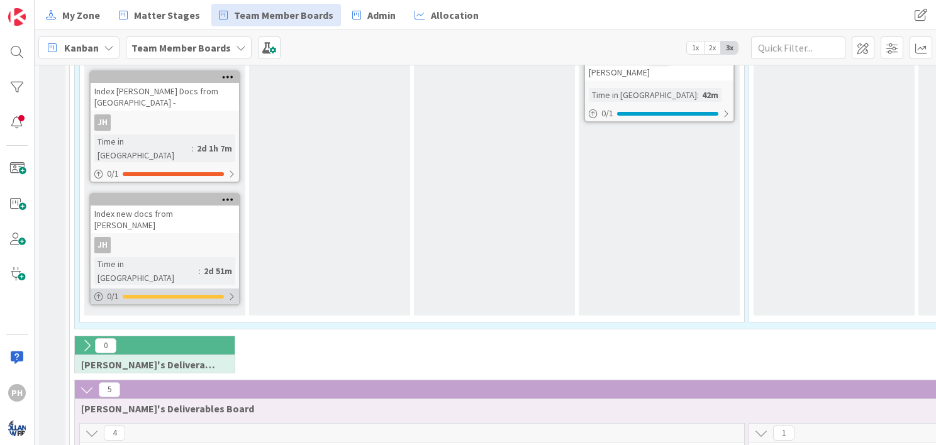
click at [169, 295] on div at bounding box center [173, 297] width 101 height 4
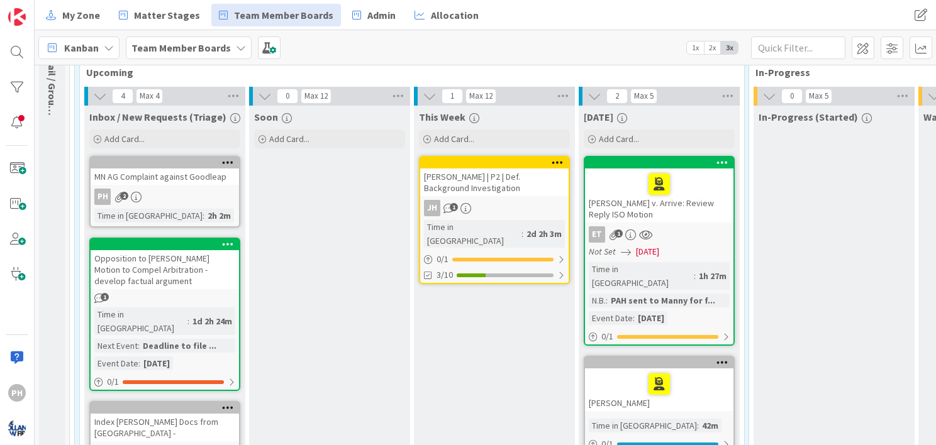
scroll to position [157, 0]
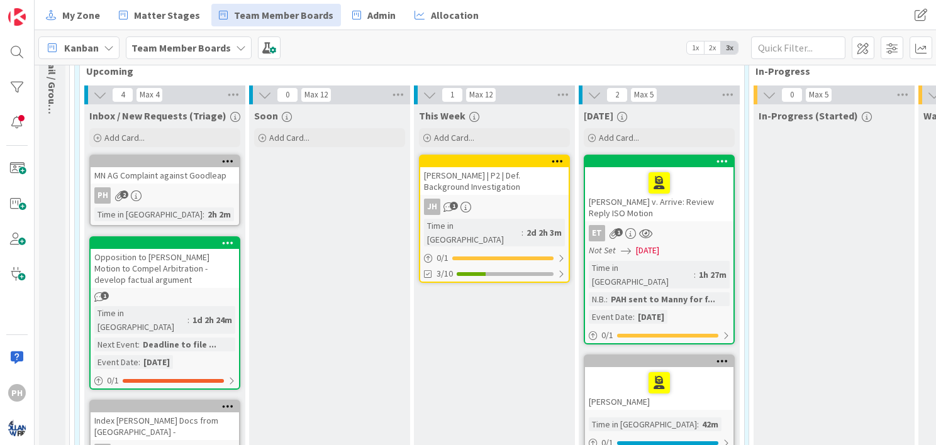
click at [483, 180] on div "[PERSON_NAME] | P2 | Def. Background Investigation" at bounding box center [494, 181] width 148 height 28
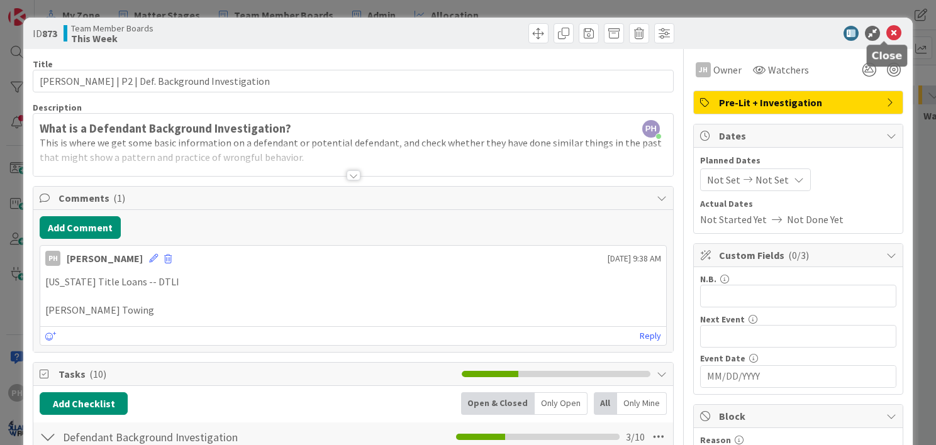
click at [886, 33] on icon at bounding box center [893, 33] width 15 height 15
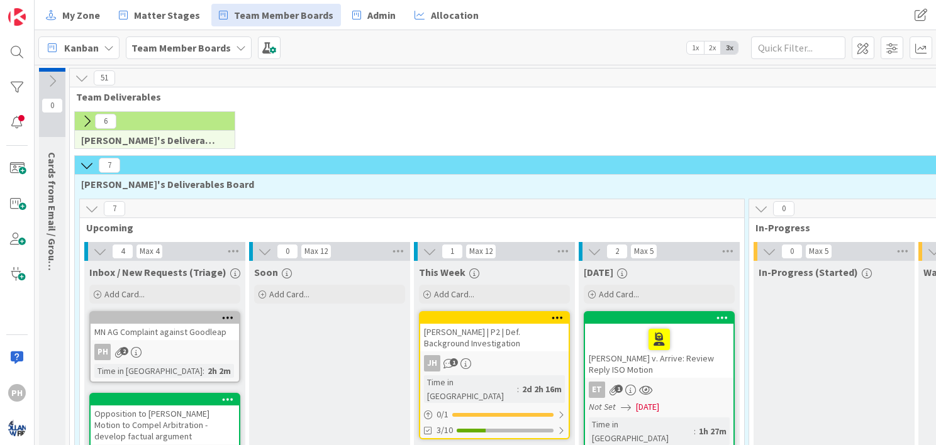
click at [86, 162] on icon at bounding box center [87, 165] width 14 height 14
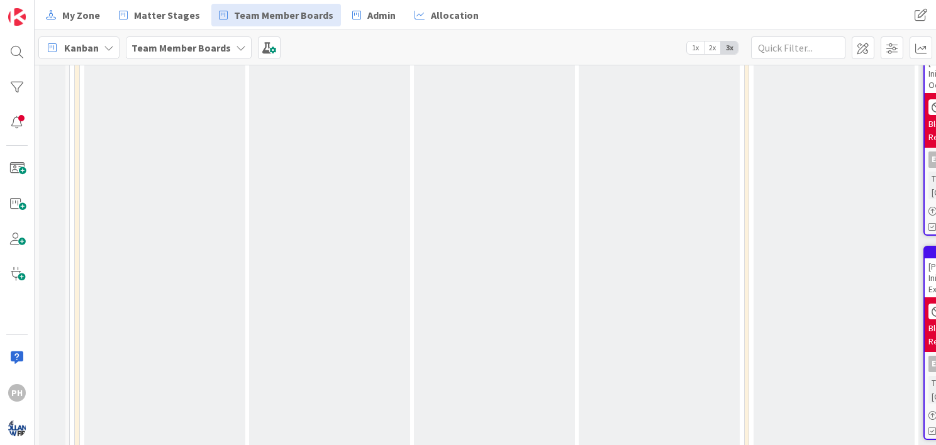
scroll to position [1527, 0]
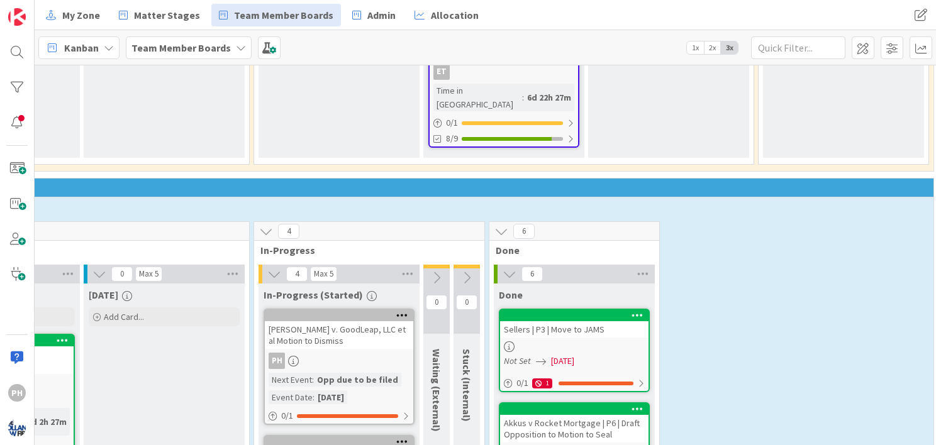
scroll to position [1871, 495]
click at [639, 265] on icon at bounding box center [642, 274] width 16 height 19
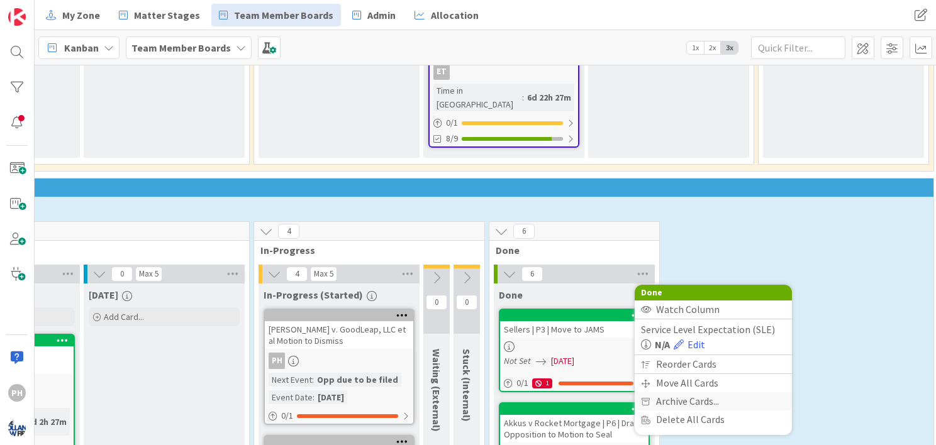
click at [648, 398] on icon at bounding box center [645, 402] width 9 height 8
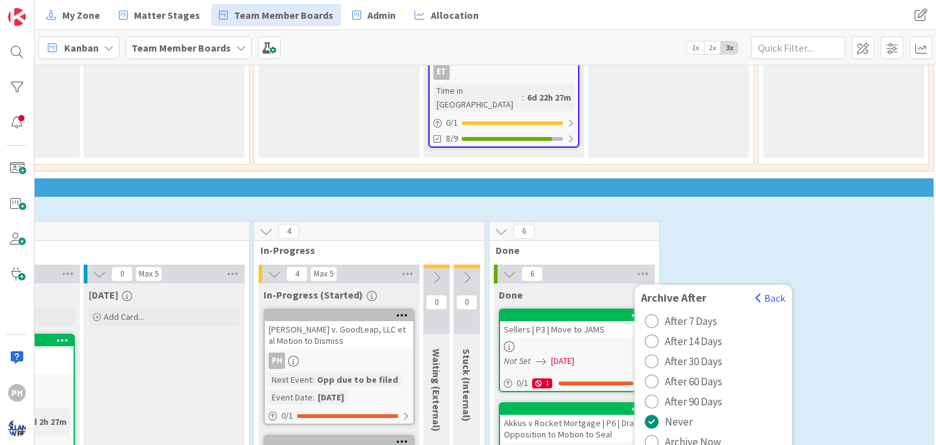
click at [655, 435] on div "radio" at bounding box center [651, 442] width 14 height 14
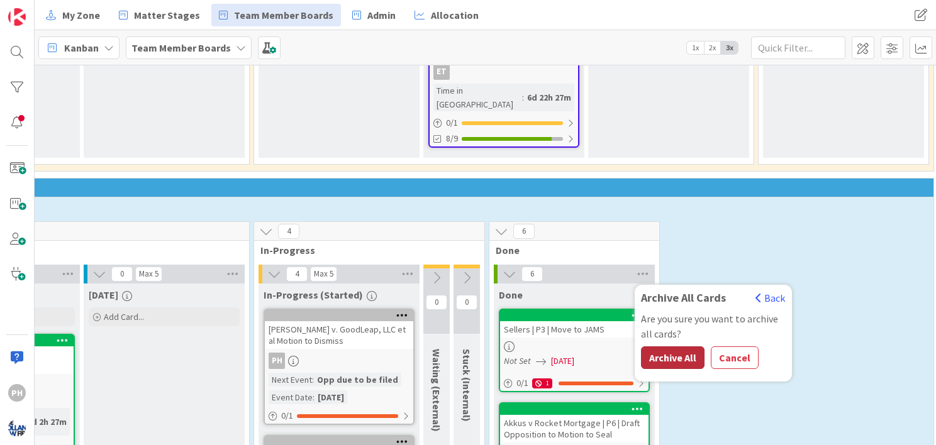
click at [668, 346] on button "Archive All" at bounding box center [673, 357] width 64 height 23
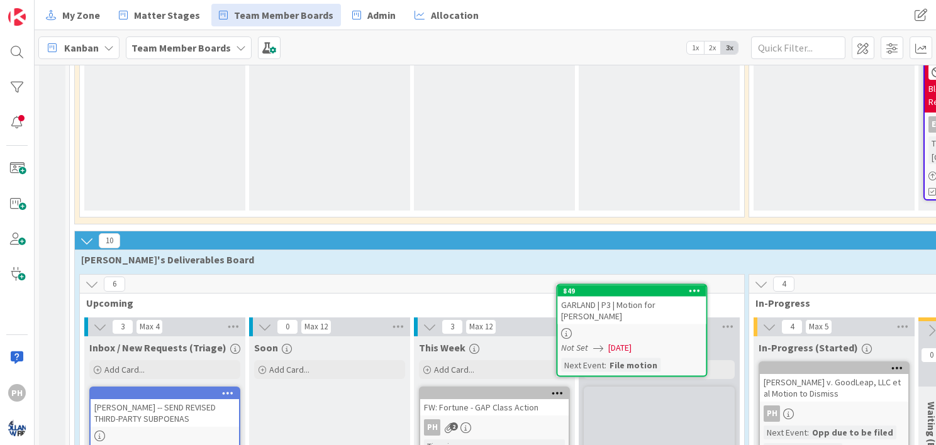
scroll to position [1821, 0]
